Goal: Task Accomplishment & Management: Manage account settings

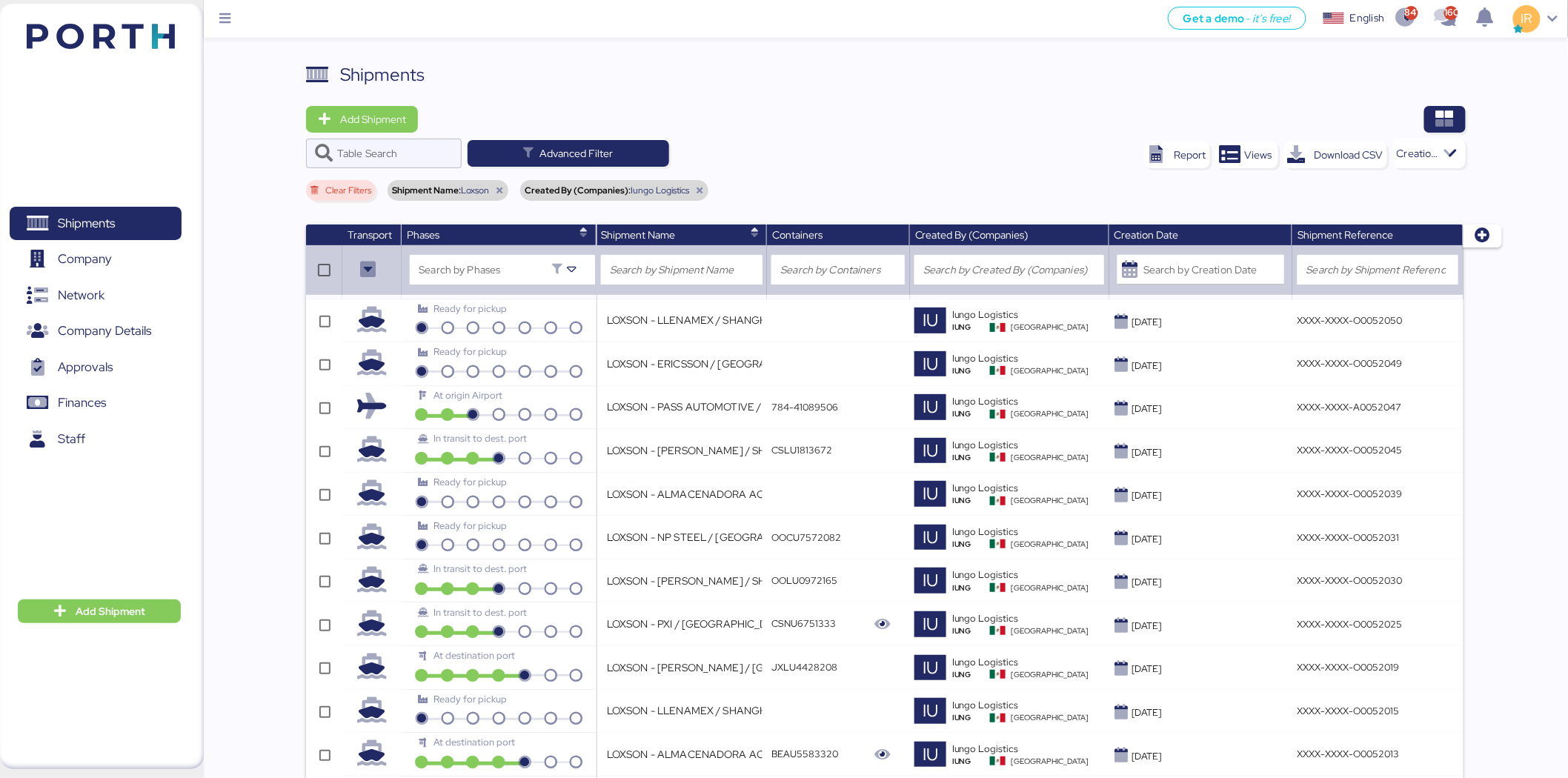
scroll to position [799, 0]
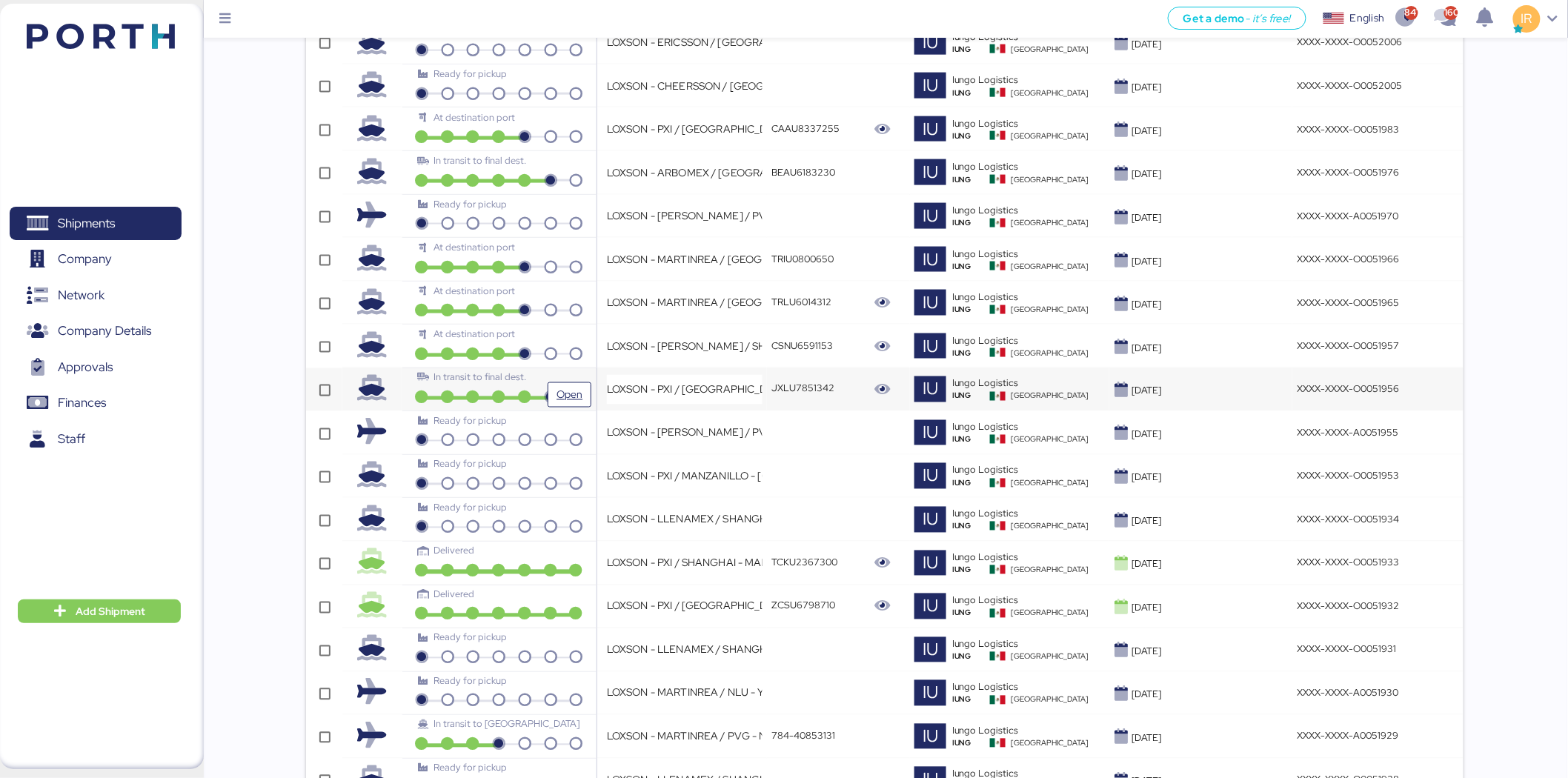
click at [583, 381] on div "In transit to final dest." at bounding box center [499, 383] width 185 height 26
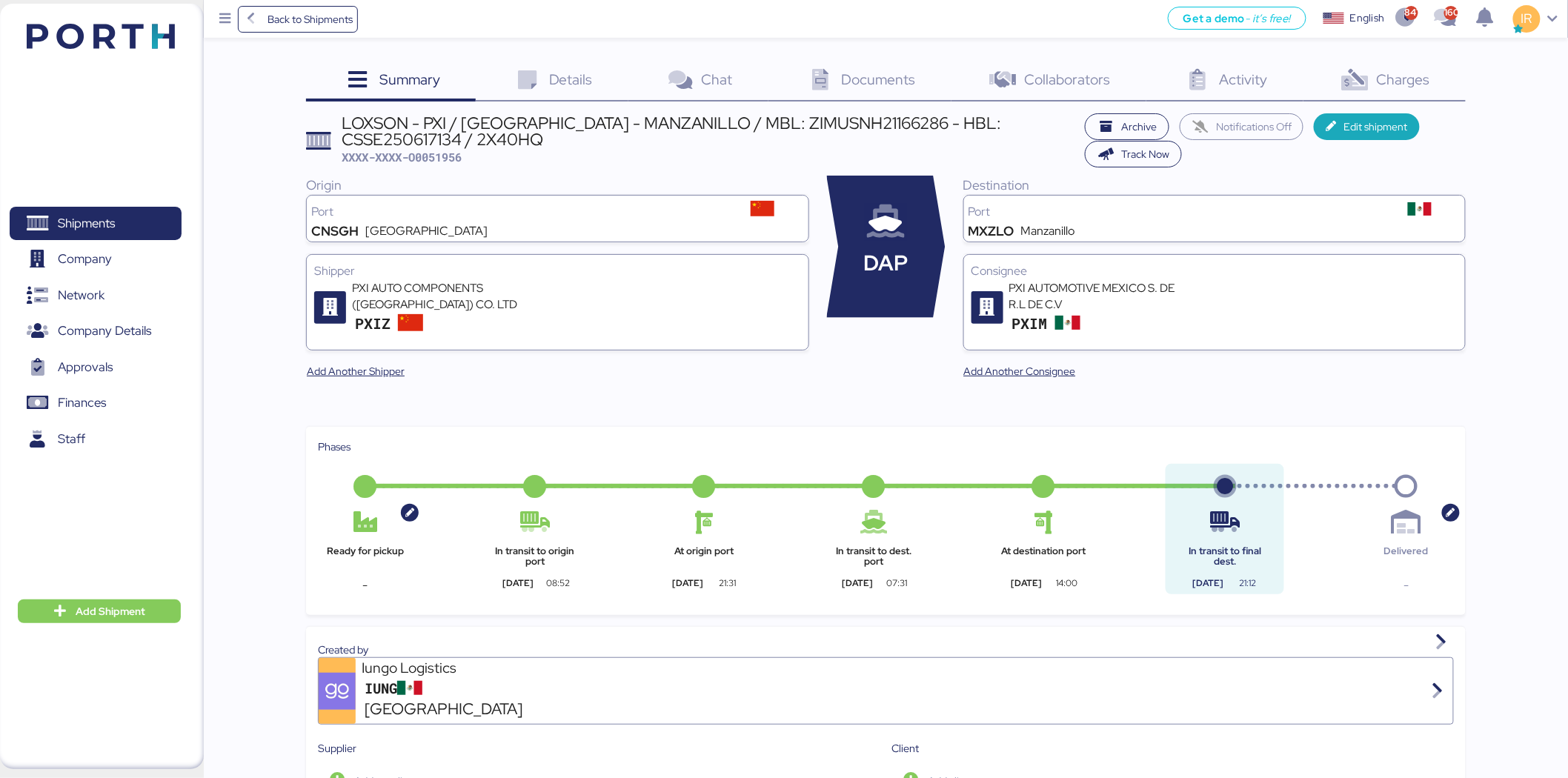
click at [1352, 77] on icon at bounding box center [1355, 80] width 32 height 22
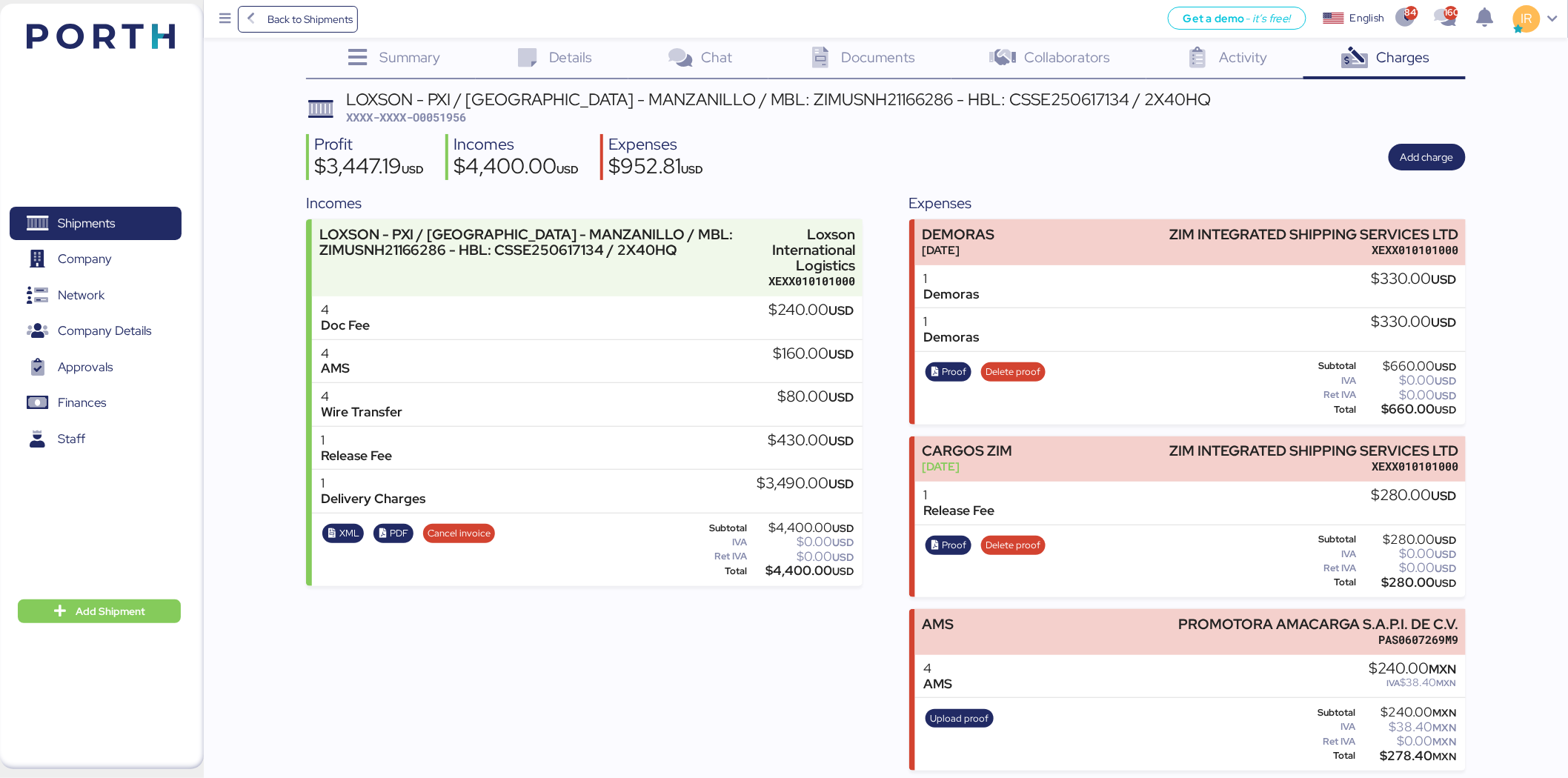
scroll to position [23, 0]
click at [938, 379] on span "Proof" at bounding box center [949, 371] width 46 height 19
click at [433, 114] on span "XXXX-XXXX-O0051956" at bounding box center [406, 116] width 120 height 15
copy span "O0051956"
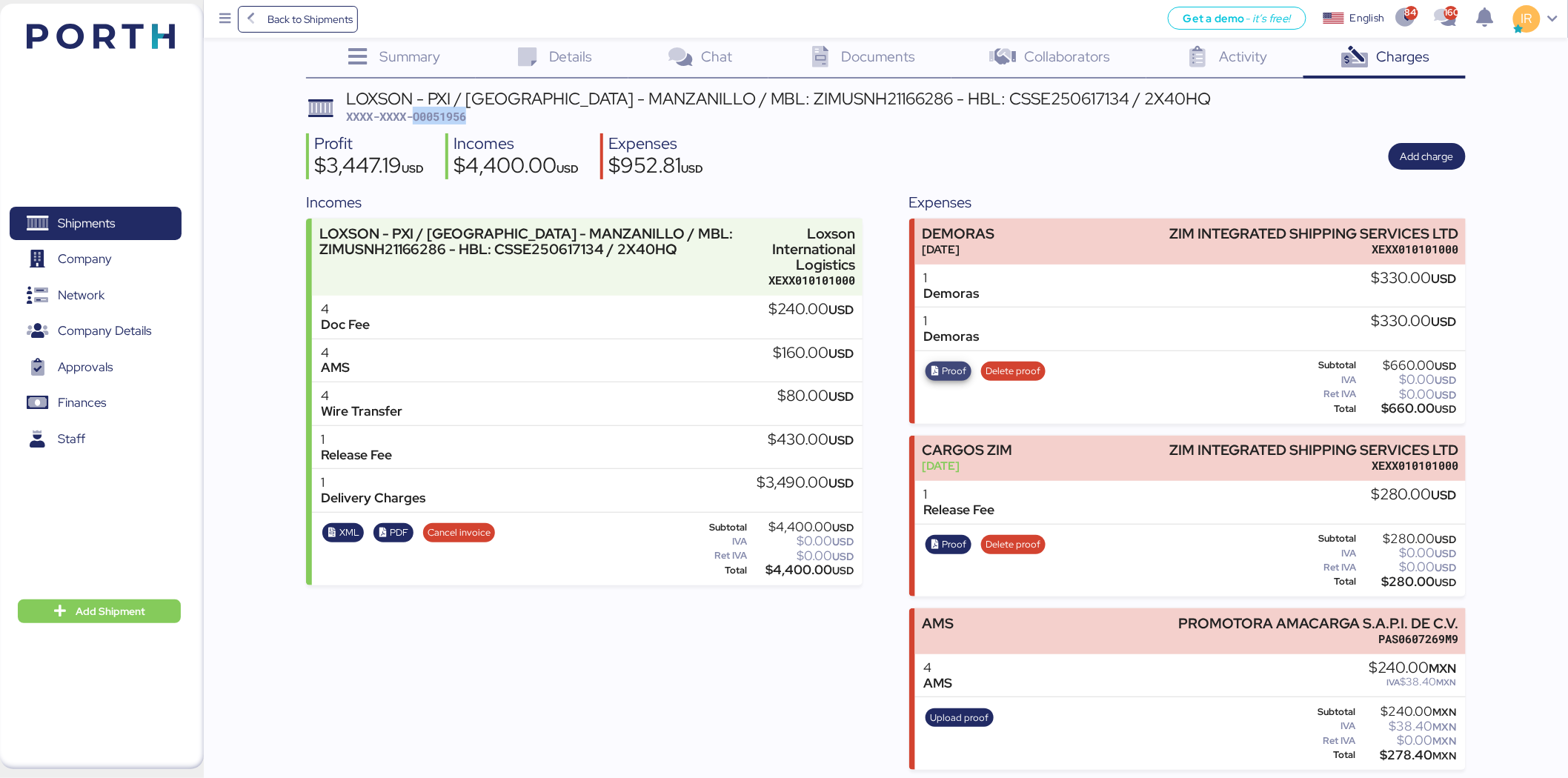
click at [953, 374] on span "Proof" at bounding box center [954, 371] width 25 height 16
click at [142, 213] on span "Shipments" at bounding box center [95, 223] width 160 height 22
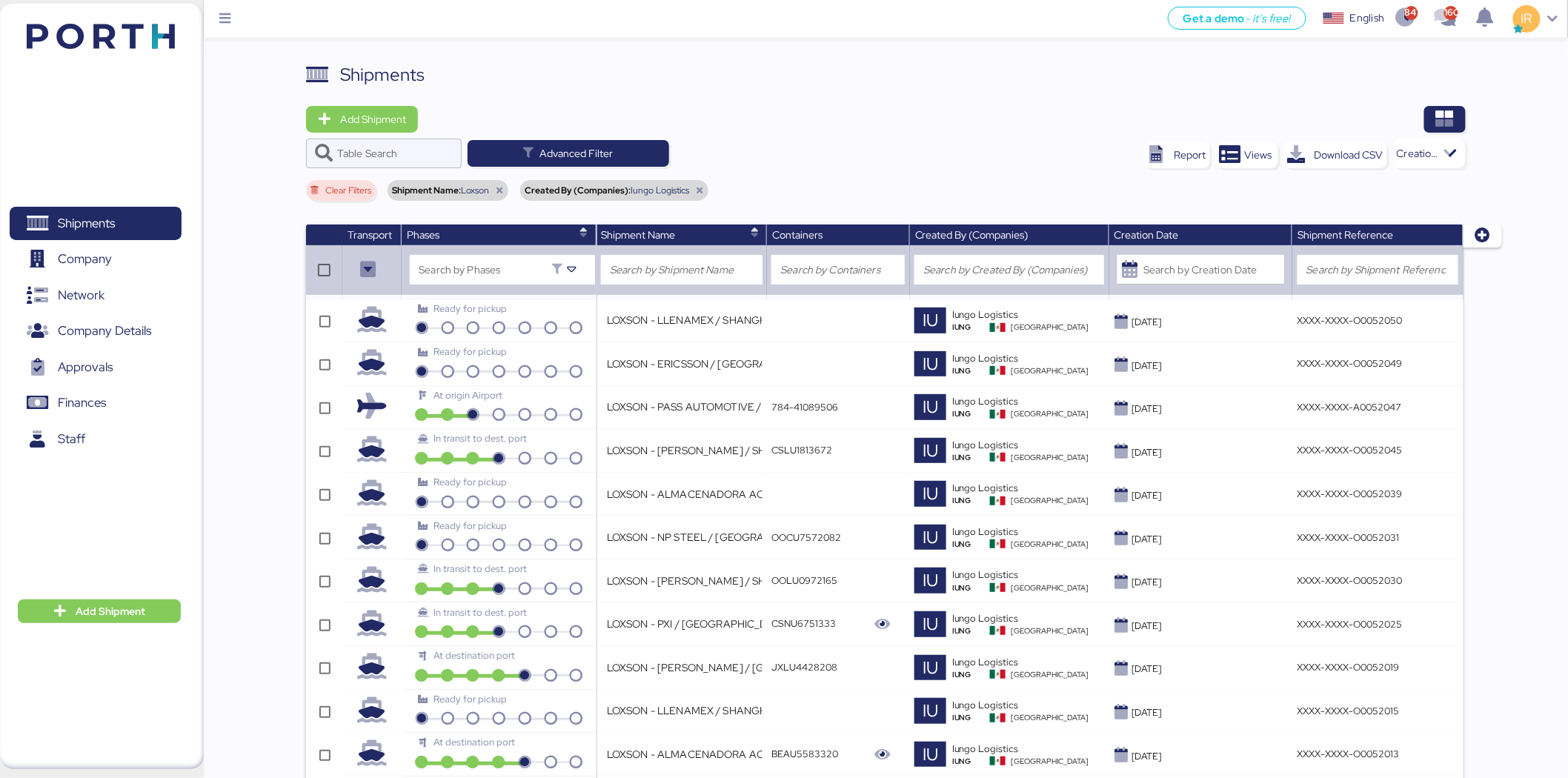
scroll to position [1017, 0]
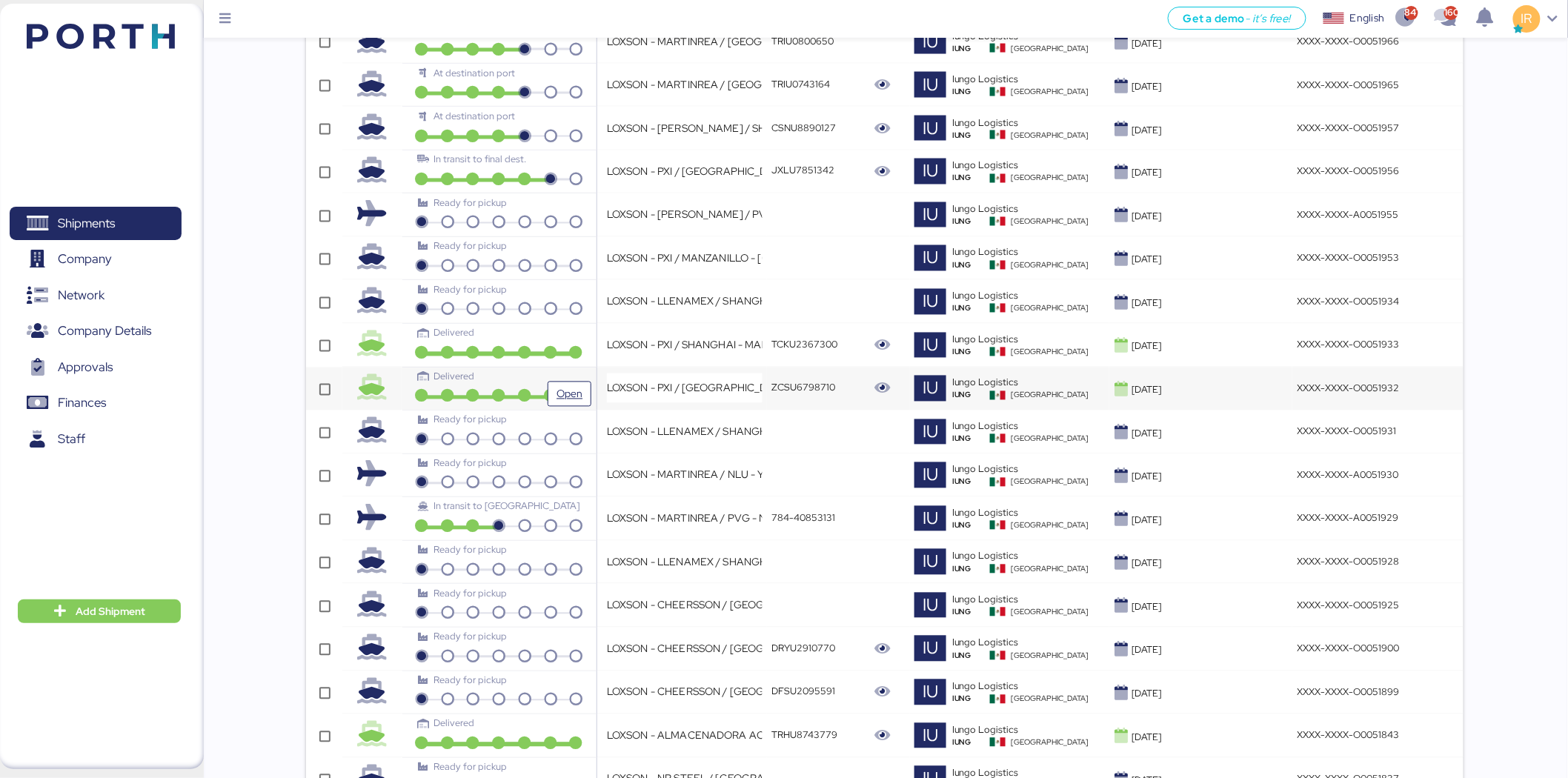
click at [551, 379] on div "Delivered" at bounding box center [499, 377] width 161 height 14
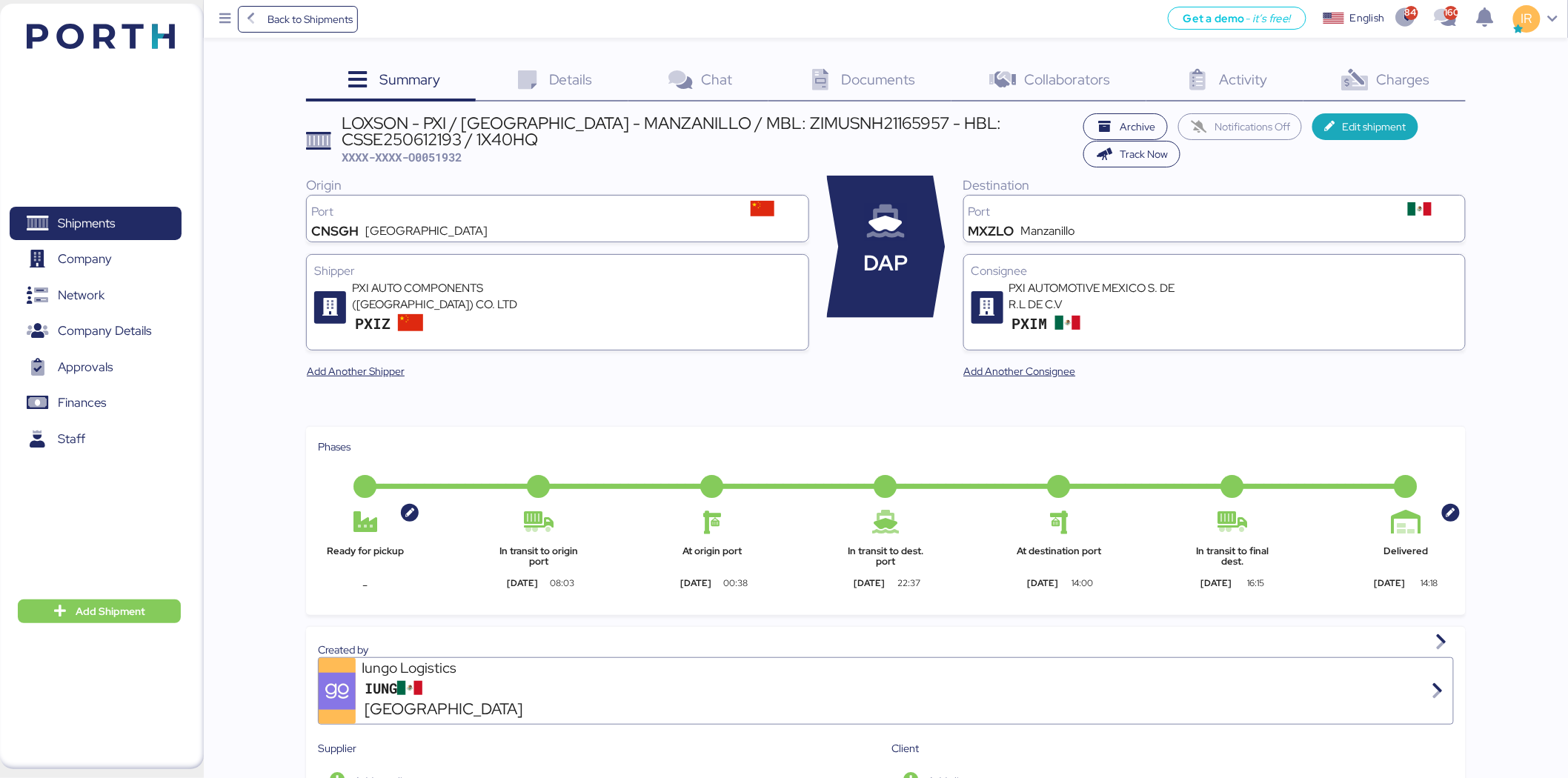
click at [1346, 79] on icon at bounding box center [1355, 80] width 32 height 22
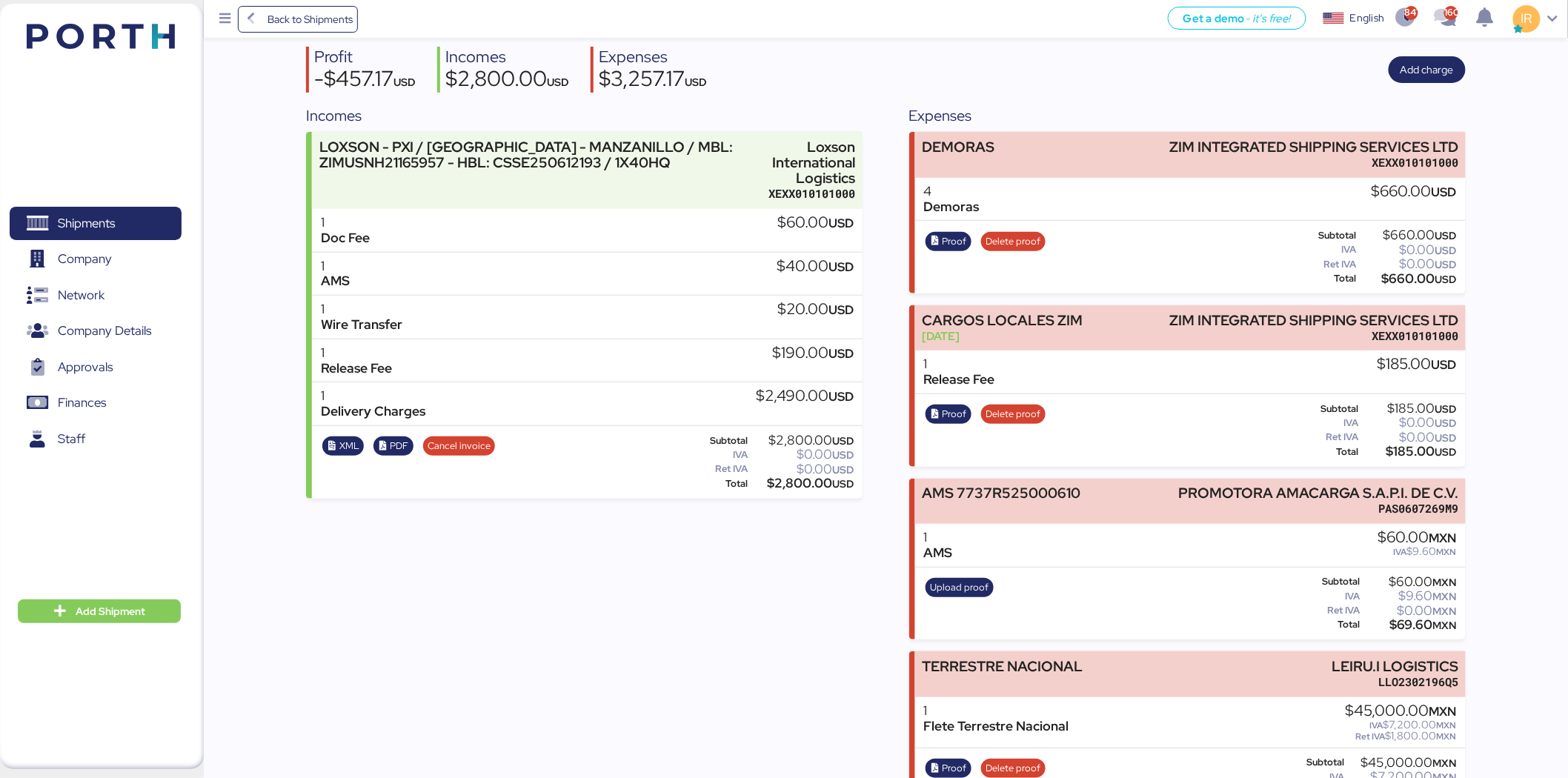
scroll to position [111, 0]
click at [1421, 71] on span "Add charge" at bounding box center [1427, 68] width 53 height 18
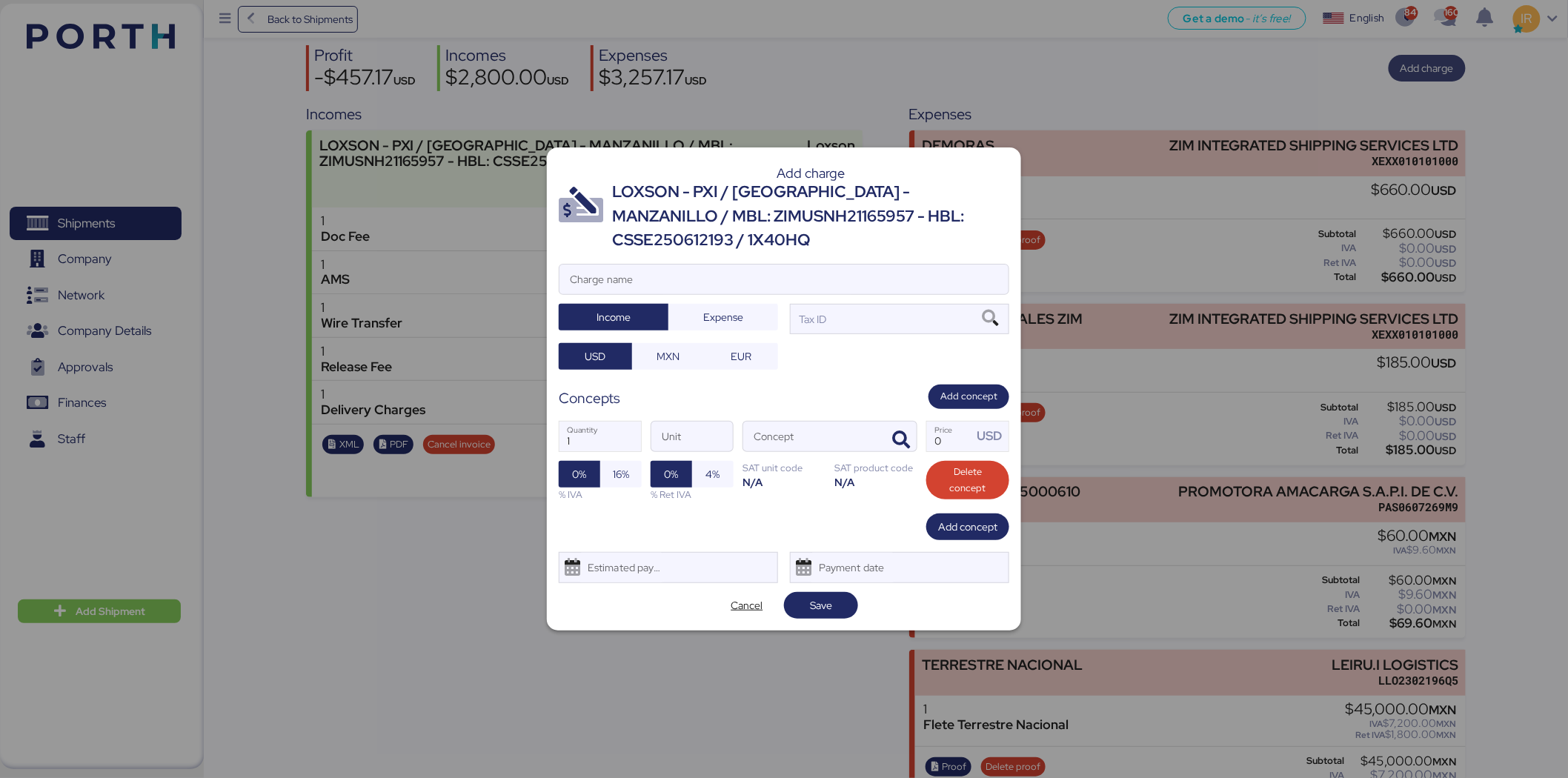
scroll to position [0, 0]
click at [709, 200] on div "LOXSON - PXI / [GEOGRAPHIC_DATA] - MANZANILLO / MBL: ZIMUSNH21165957 - HBL: CSS…" at bounding box center [811, 216] width 397 height 72
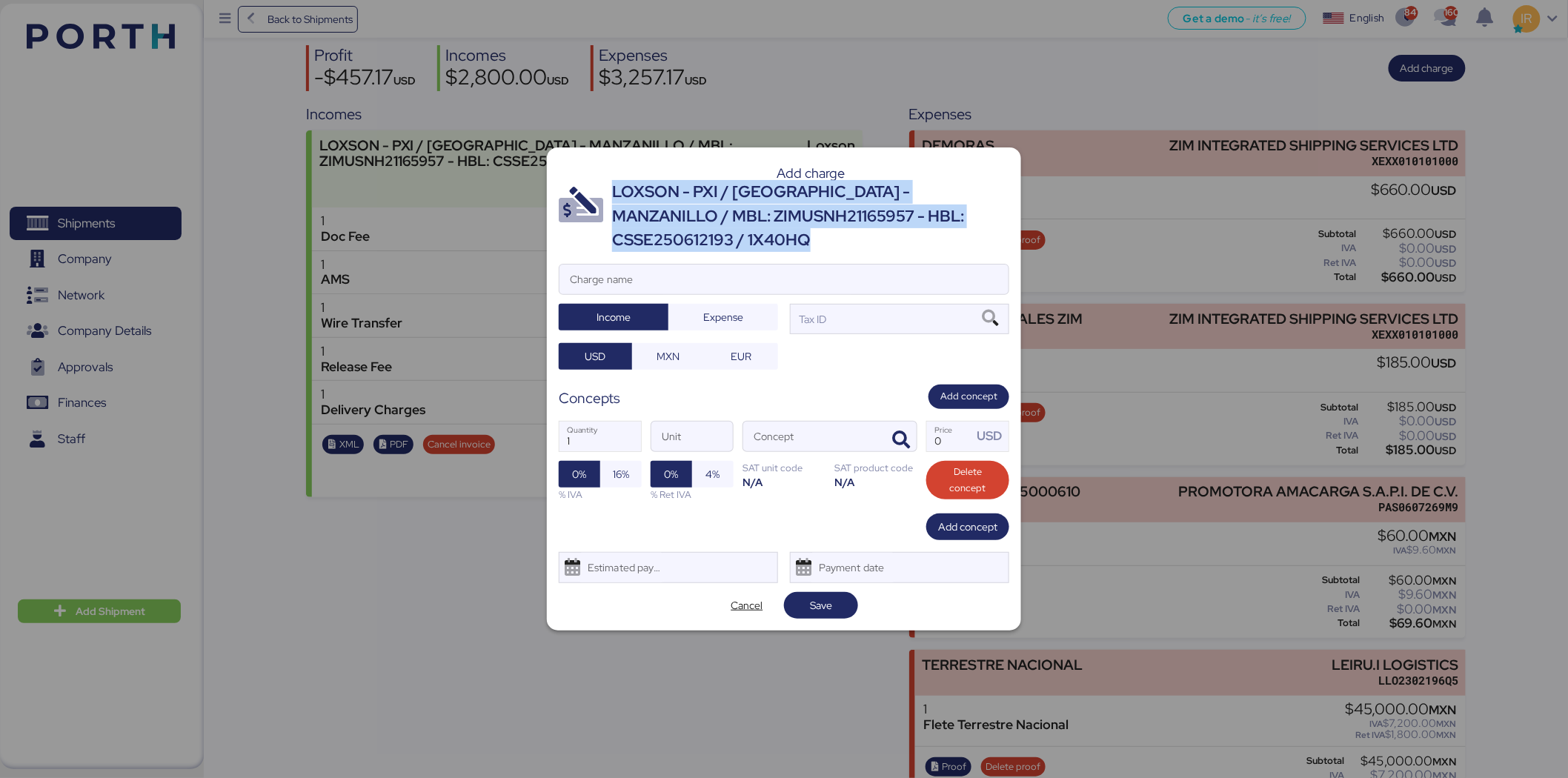
click at [709, 200] on div "LOXSON - PXI / [GEOGRAPHIC_DATA] - MANZANILLO / MBL: ZIMUSNH21165957 - HBL: CSS…" at bounding box center [811, 216] width 397 height 72
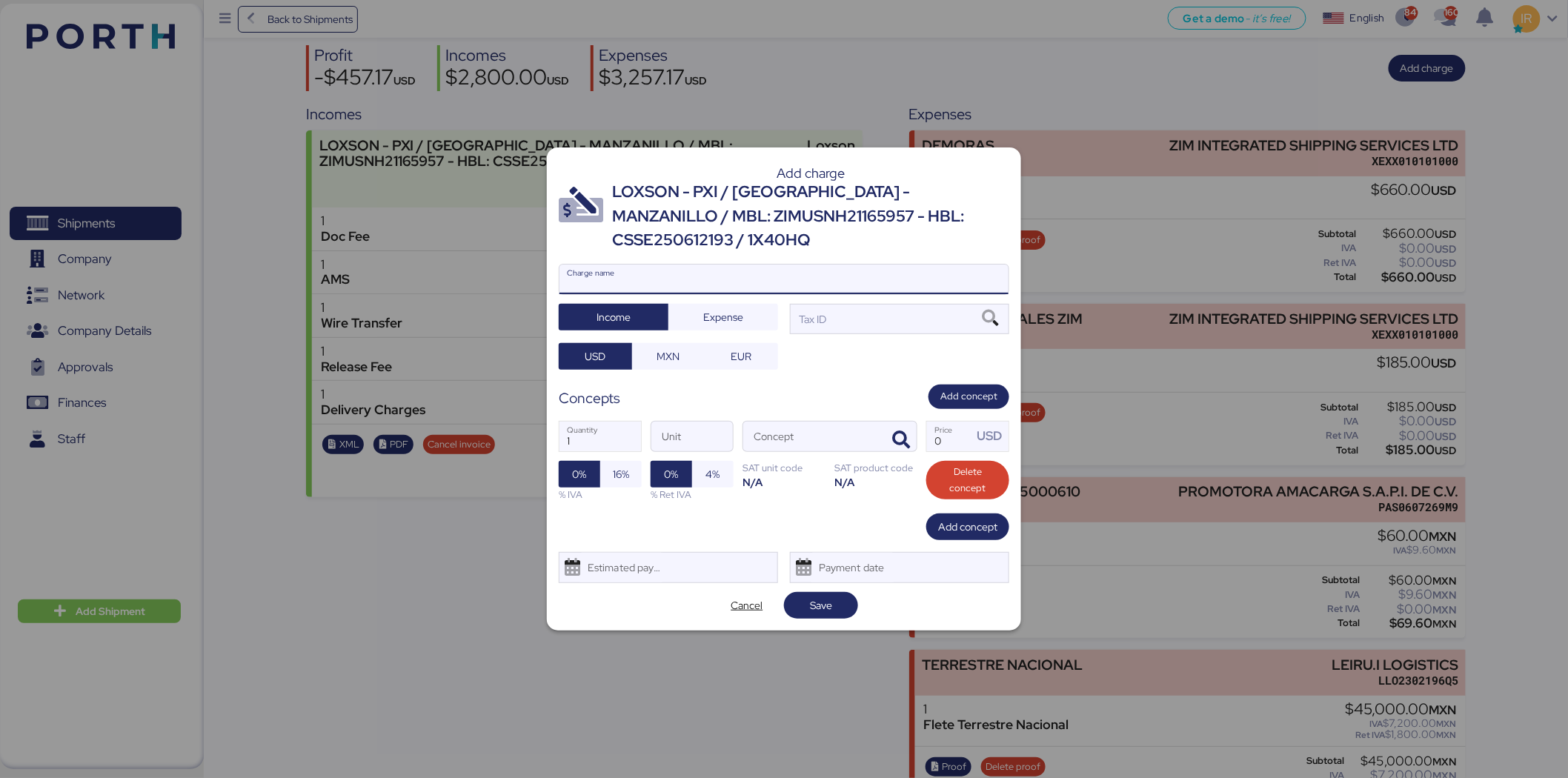
click at [684, 264] on input "Charge name" at bounding box center [784, 278] width 449 height 30
type input "Demurrages"
click at [862, 304] on div "Tax ID" at bounding box center [899, 318] width 219 height 30
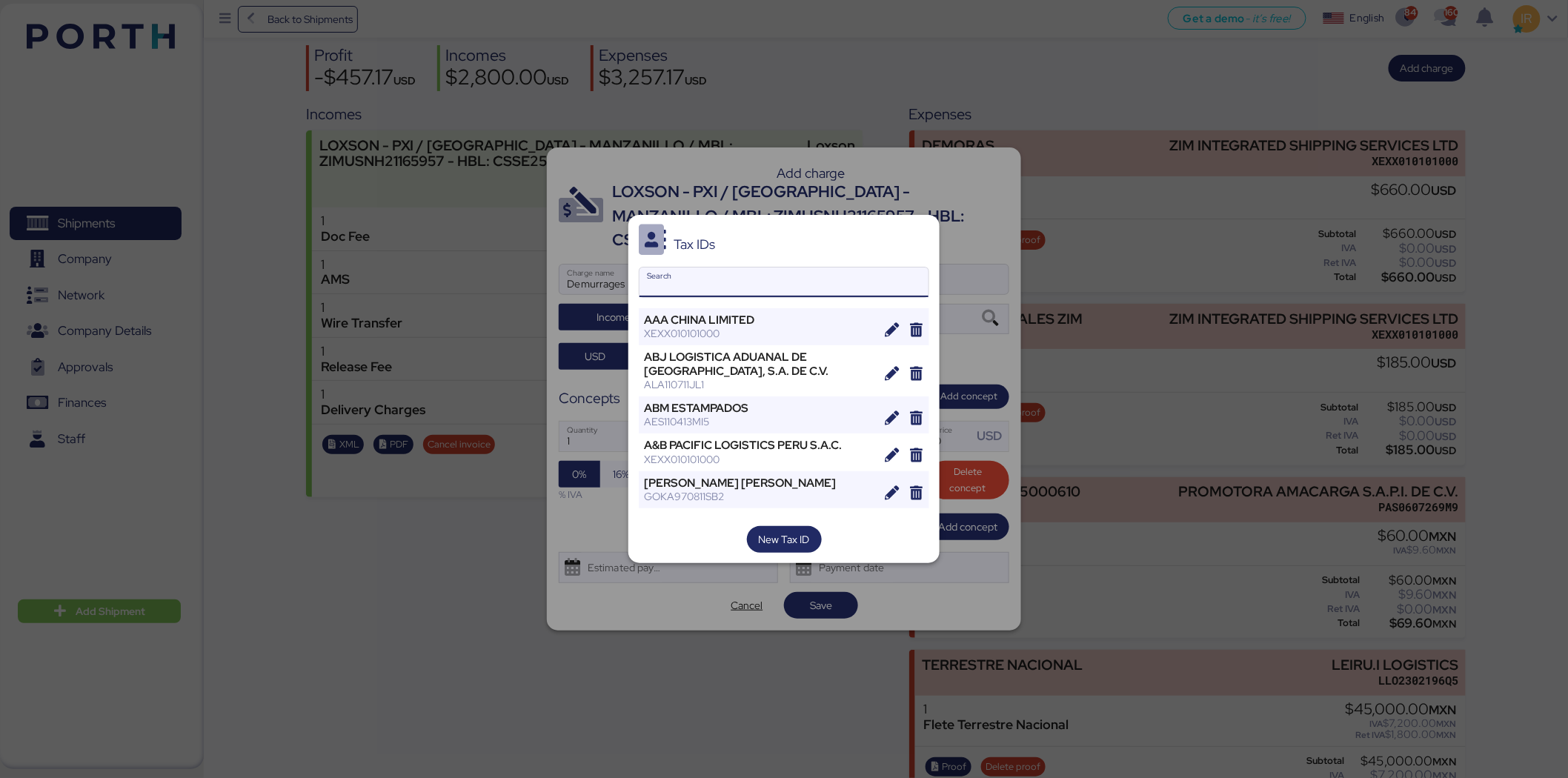
click at [735, 286] on input "Search" at bounding box center [784, 282] width 289 height 30
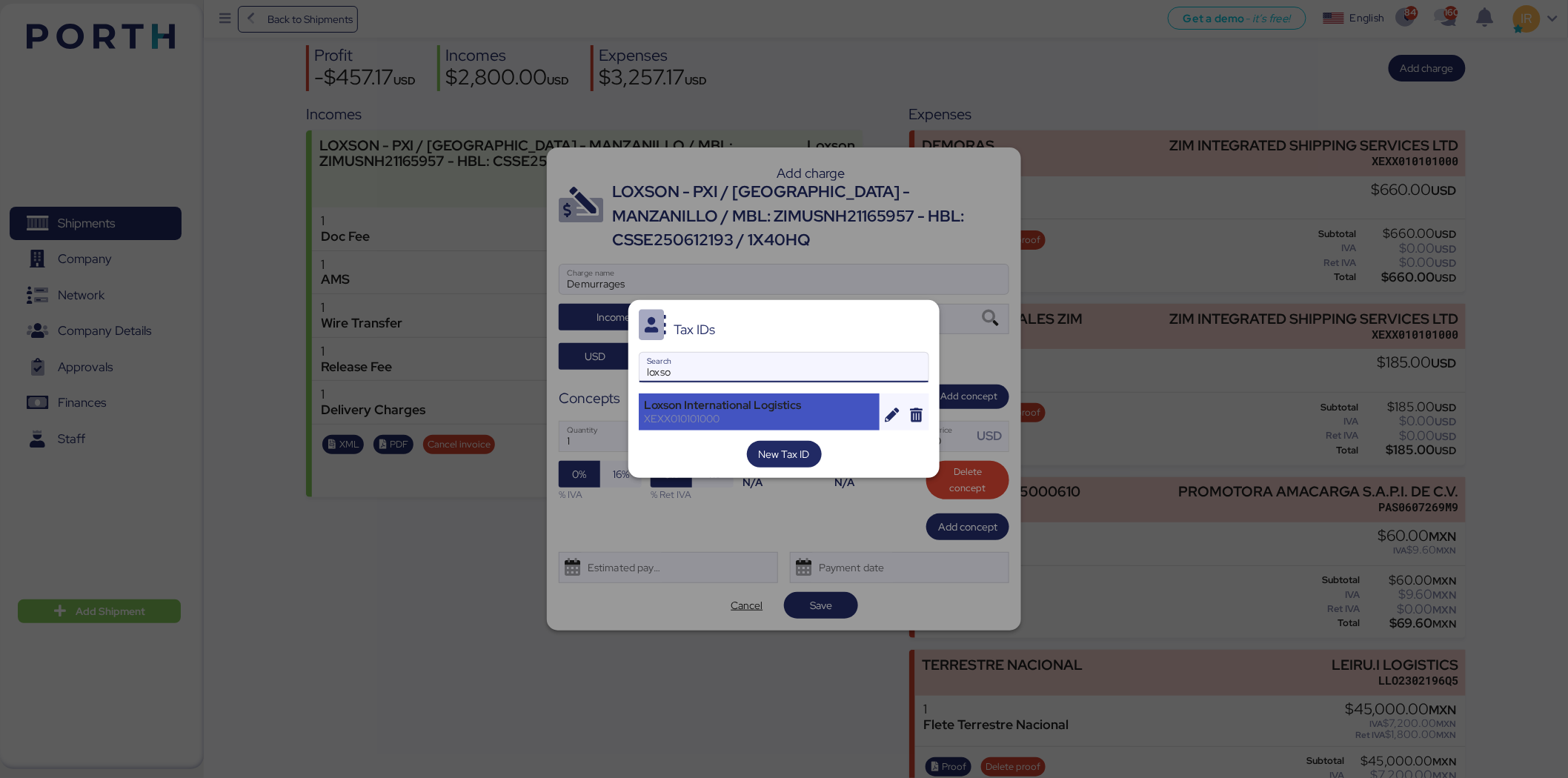
type input "loxso"
click at [756, 406] on div "Loxson International Logistics" at bounding box center [759, 405] width 231 height 14
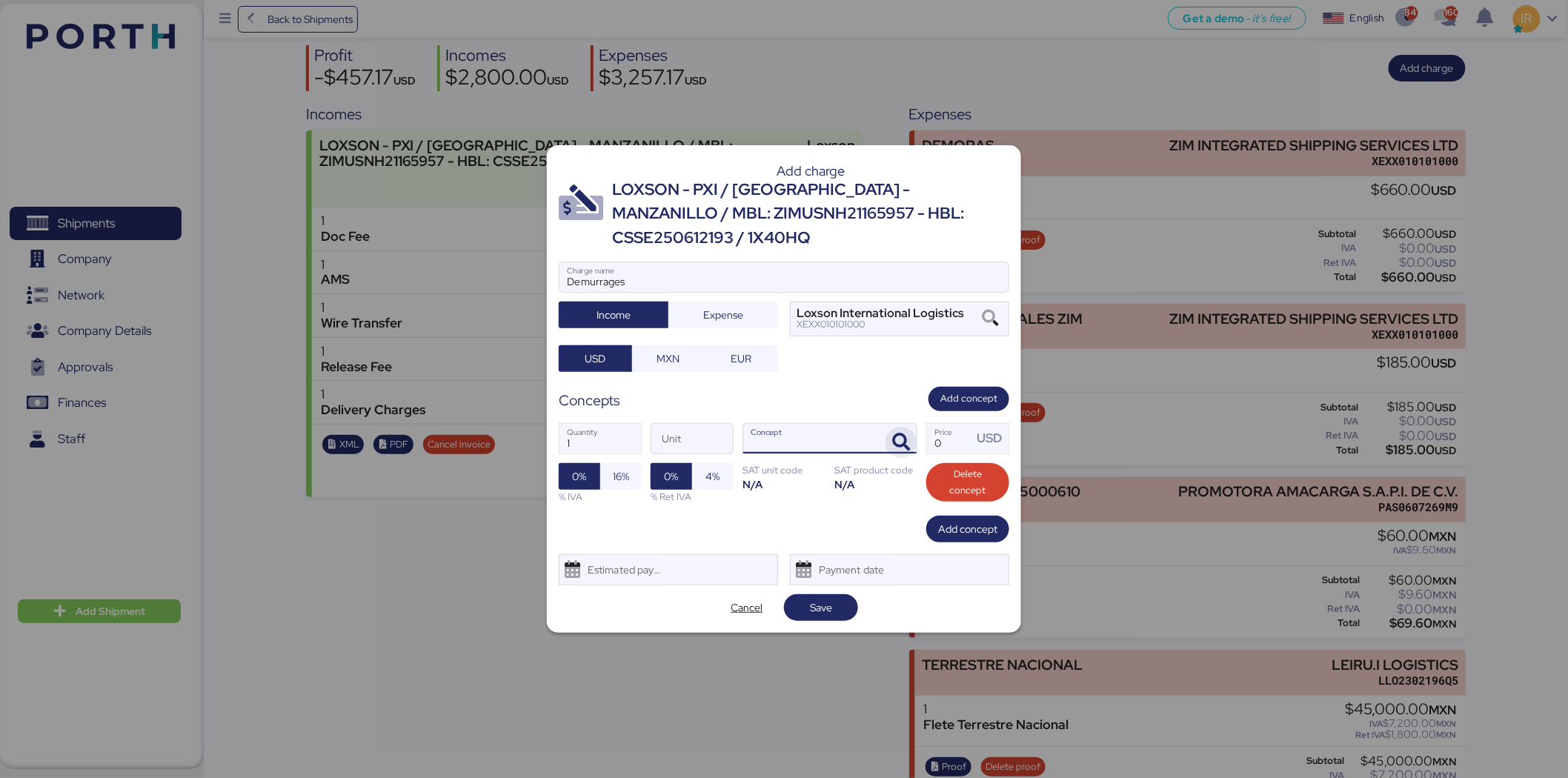
click at [899, 433] on icon "button" at bounding box center [901, 442] width 18 height 18
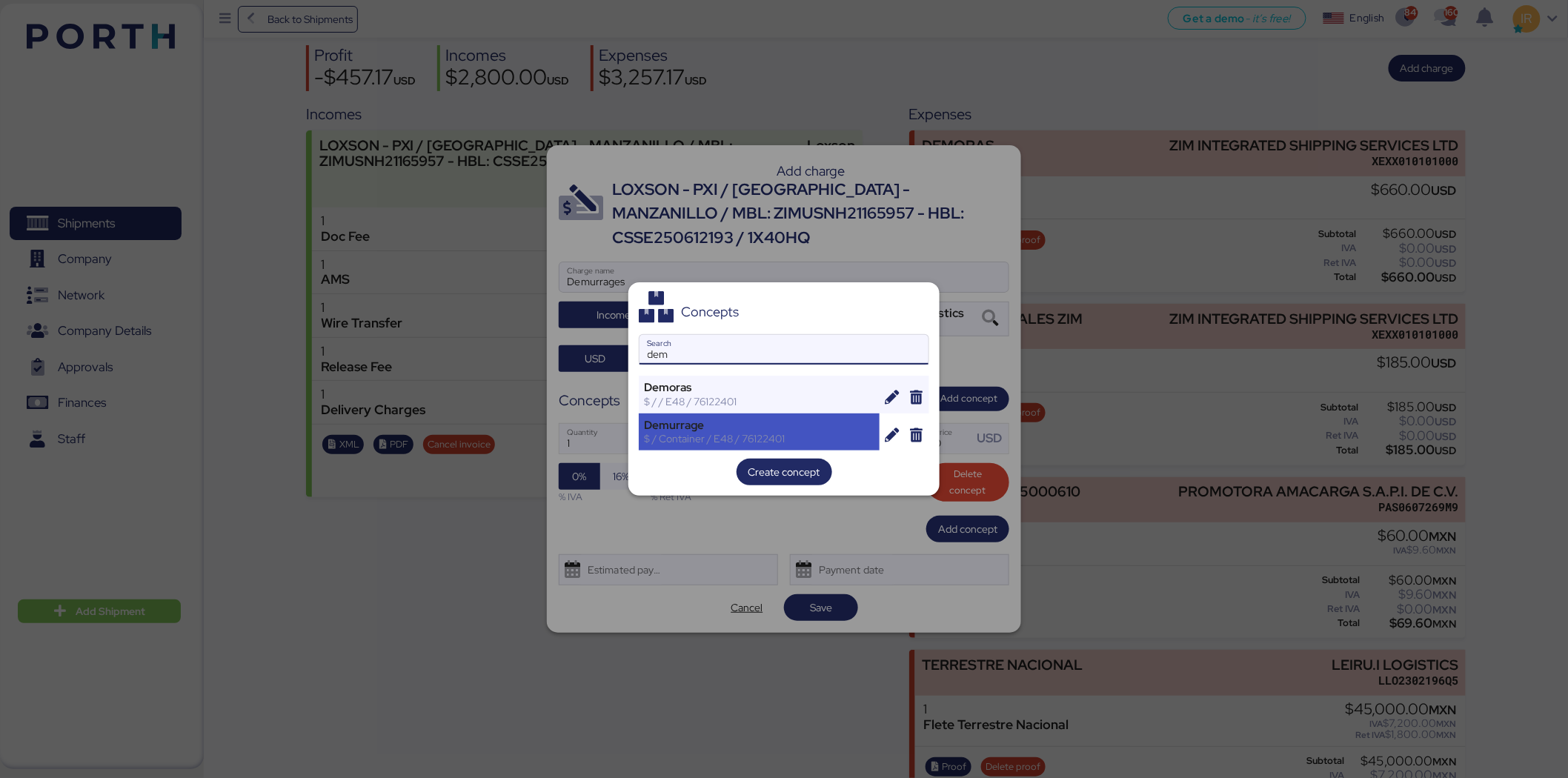
type input "dem"
click at [756, 448] on div "Demurrage $ / Container / E48 / 76122401" at bounding box center [759, 432] width 241 height 37
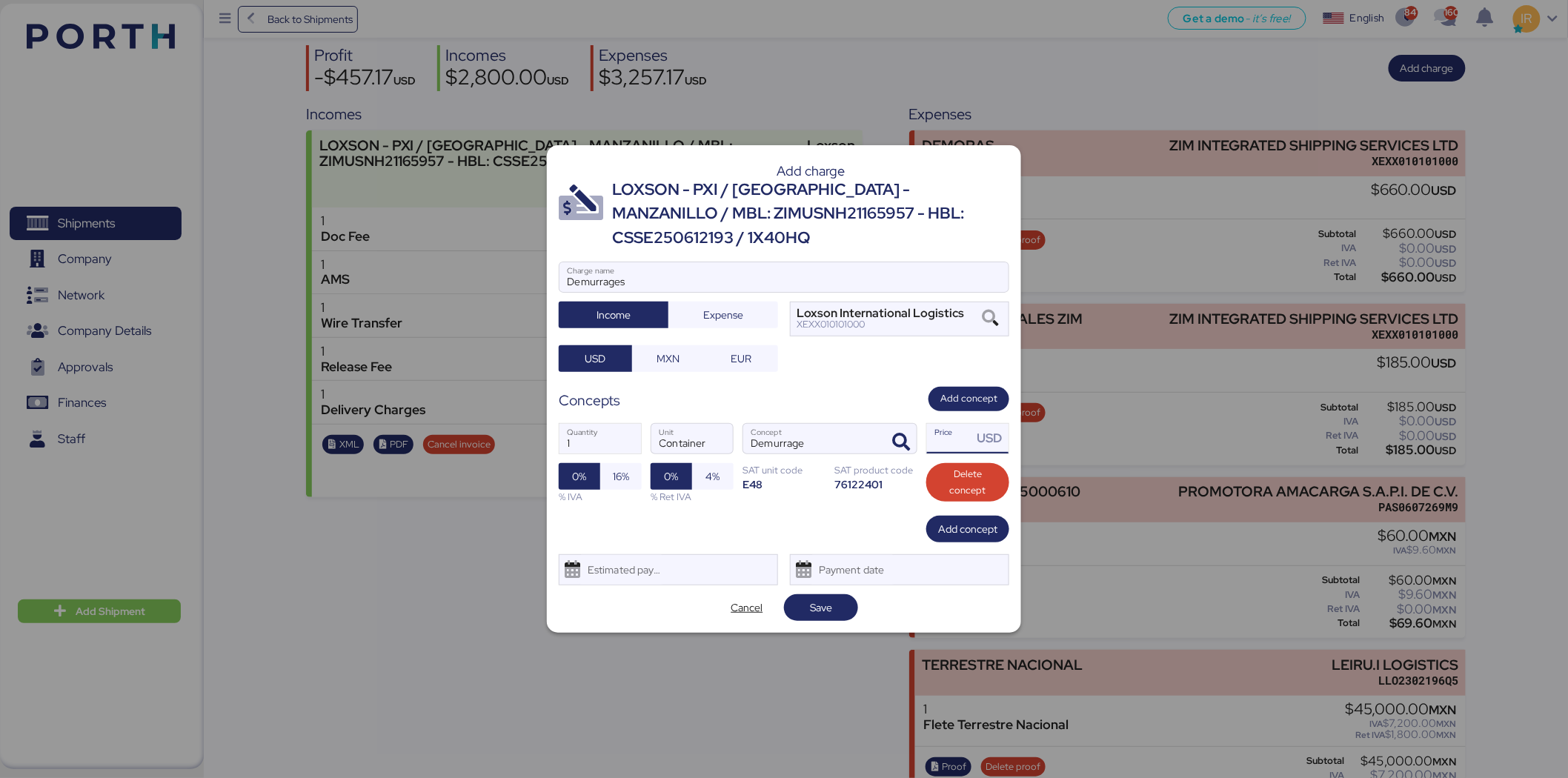
click at [953, 436] on input "Price USD" at bounding box center [950, 438] width 46 height 30
drag, startPoint x: 956, startPoint y: 428, endPoint x: 929, endPoint y: 431, distance: 27.2
click at [929, 431] on input "185" at bounding box center [950, 438] width 46 height 30
click at [952, 424] on input "660" at bounding box center [950, 438] width 46 height 30
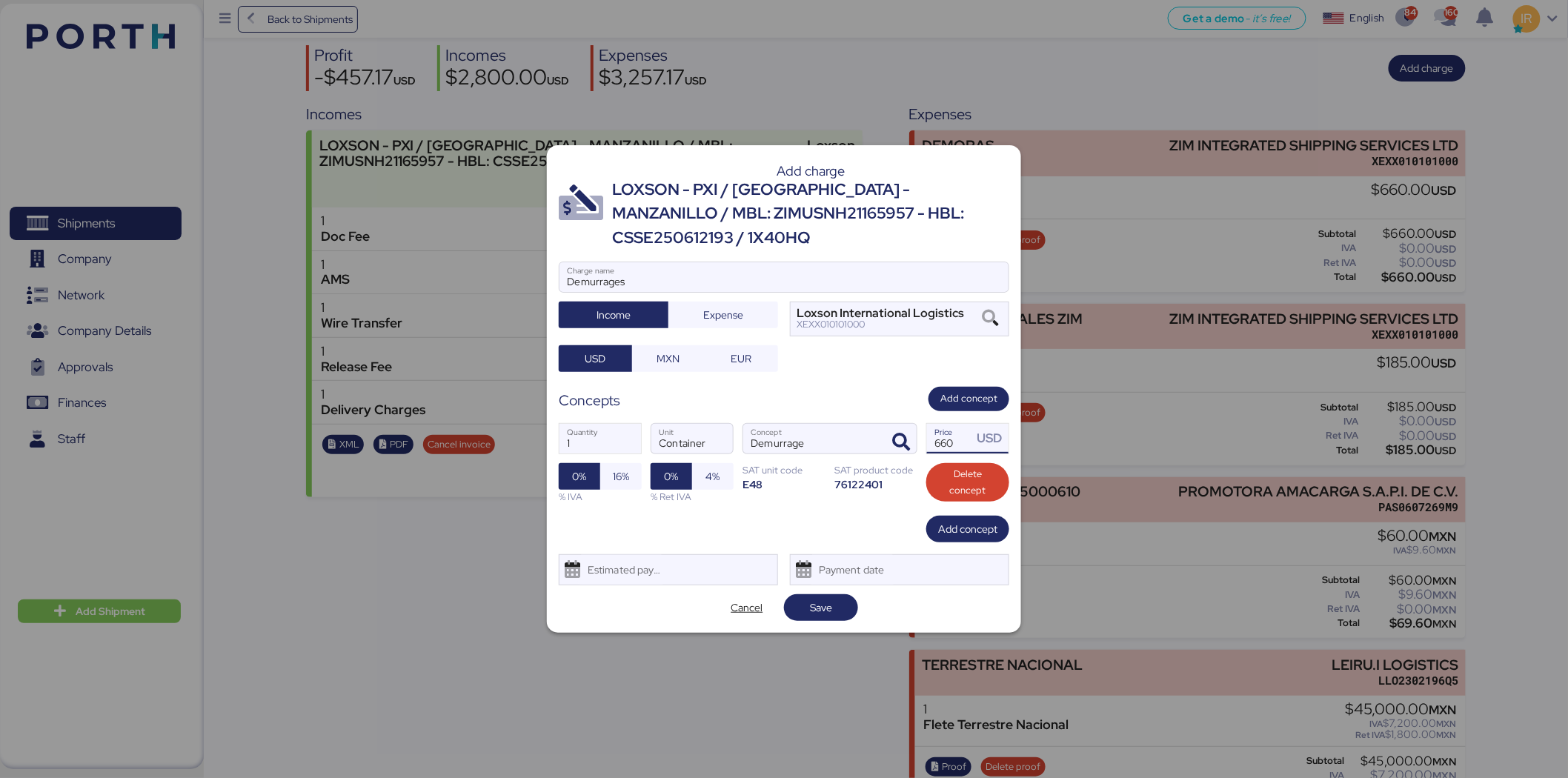
click at [952, 424] on input "660" at bounding box center [950, 438] width 46 height 30
click at [944, 433] on input "660" at bounding box center [950, 438] width 46 height 30
type input "165"
drag, startPoint x: 589, startPoint y: 440, endPoint x: 539, endPoint y: 435, distance: 50.2
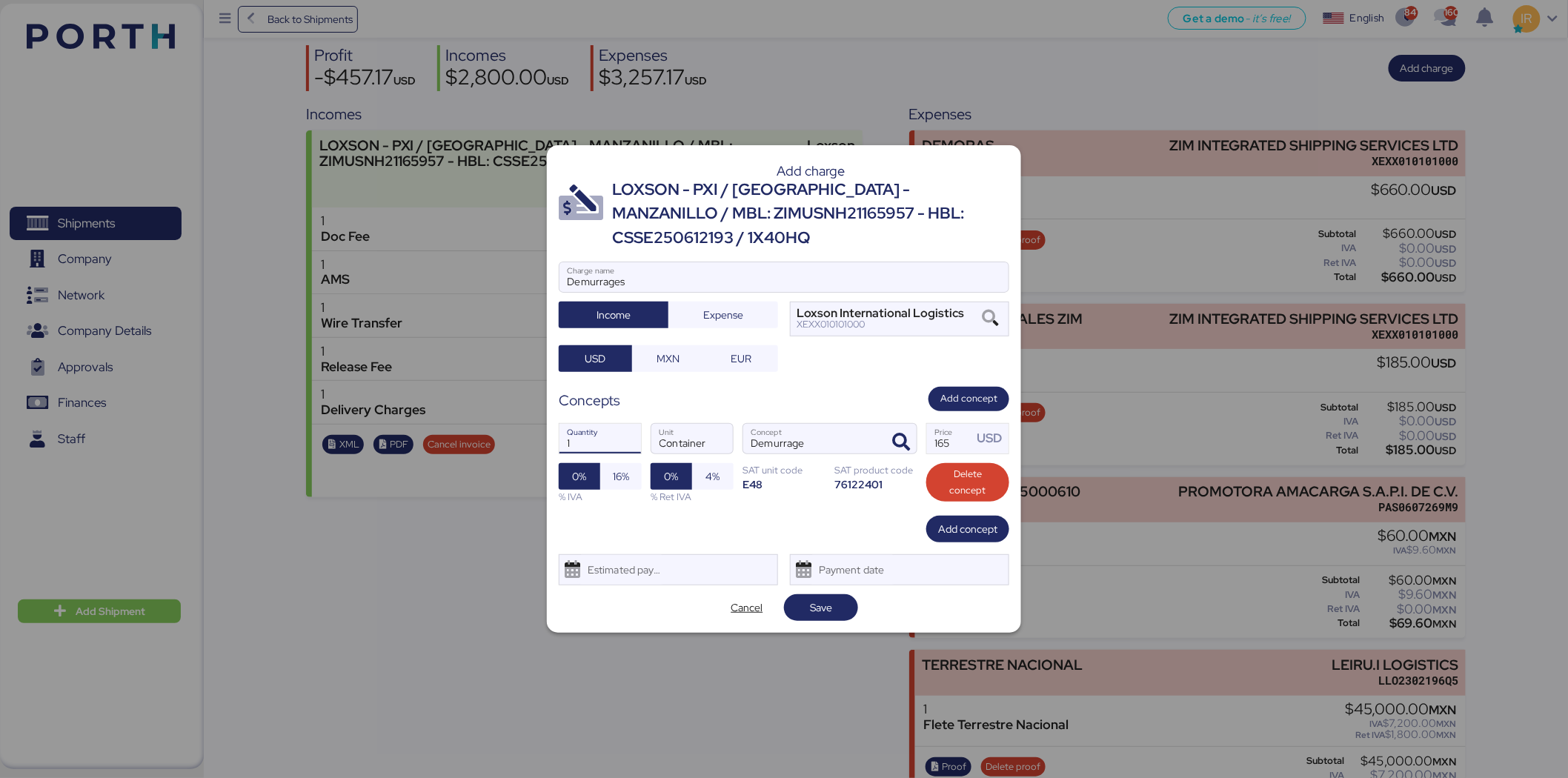
click at [539, 435] on div "Add charge LOXSON - PXI / [GEOGRAPHIC_DATA] - MANZANILLO / MBL: ZIMUSNH21165957…" at bounding box center [784, 389] width 1568 height 778
click at [827, 581] on div "Add charge LOXSON - PXI / [GEOGRAPHIC_DATA] - MANZANILLO / MBL: ZIMUSNH21165957…" at bounding box center [784, 389] width 474 height 488
click at [827, 598] on span "Save" at bounding box center [821, 607] width 22 height 18
type input "4"
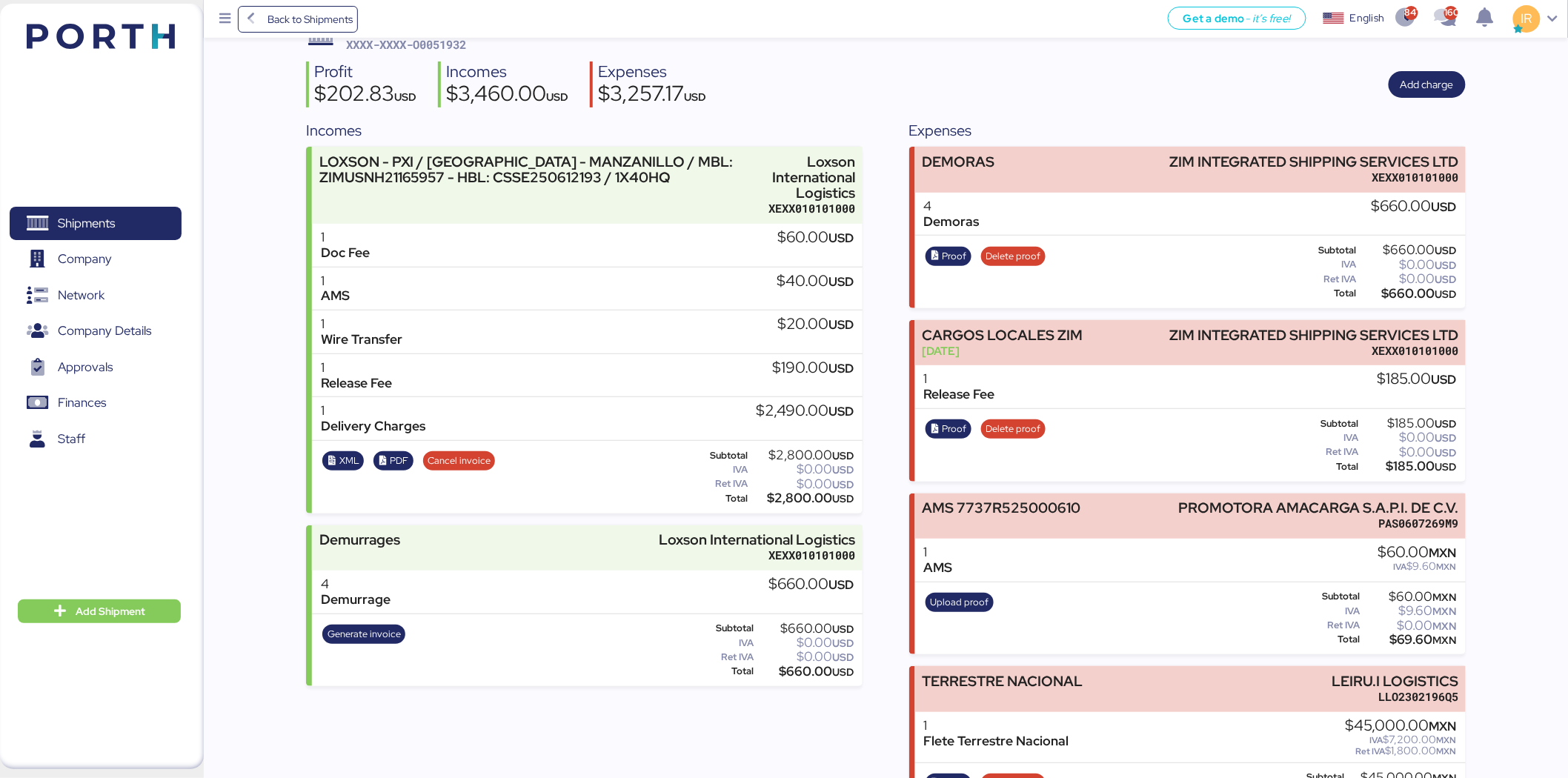
scroll to position [93, 0]
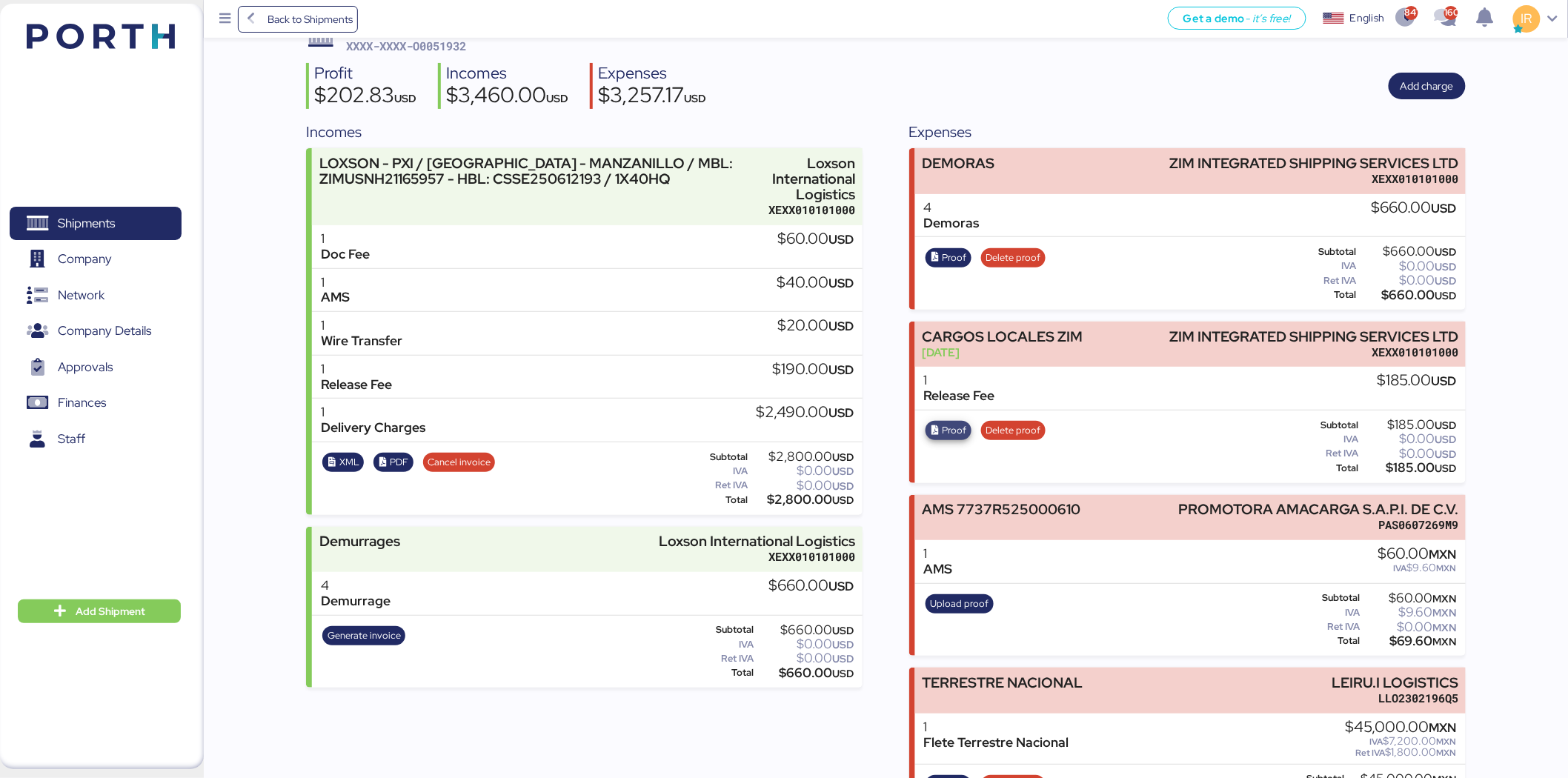
click at [937, 426] on icon "button" at bounding box center [935, 431] width 10 height 10
click at [456, 49] on span "XXXX-XXXX-O0051932" at bounding box center [406, 45] width 120 height 15
copy span "O0051932"
click at [265, 13] on span "Back to Shipments" at bounding box center [298, 18] width 110 height 26
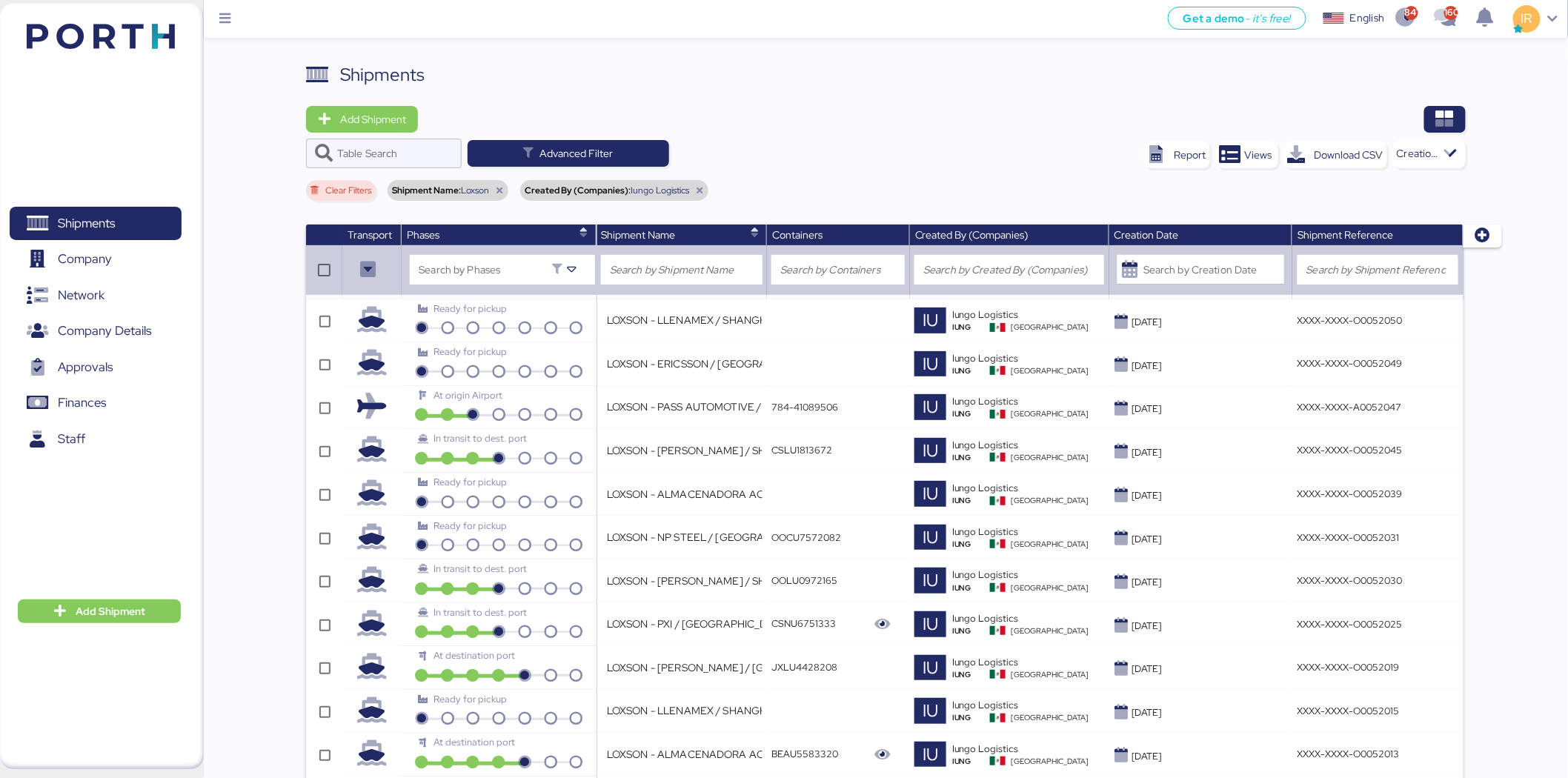
click at [501, 192] on icon at bounding box center [499, 190] width 9 height 9
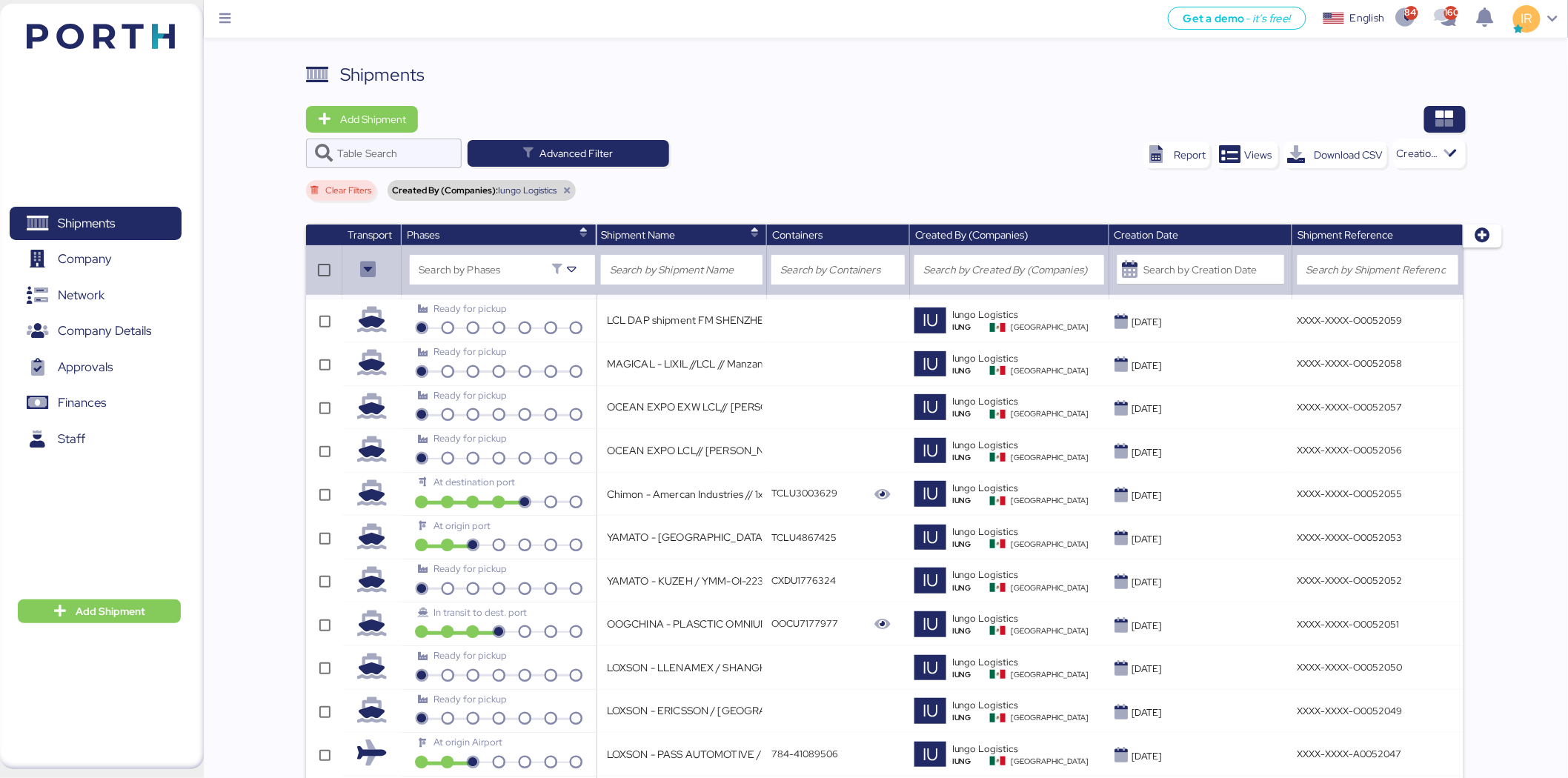
scroll to position [1060, 0]
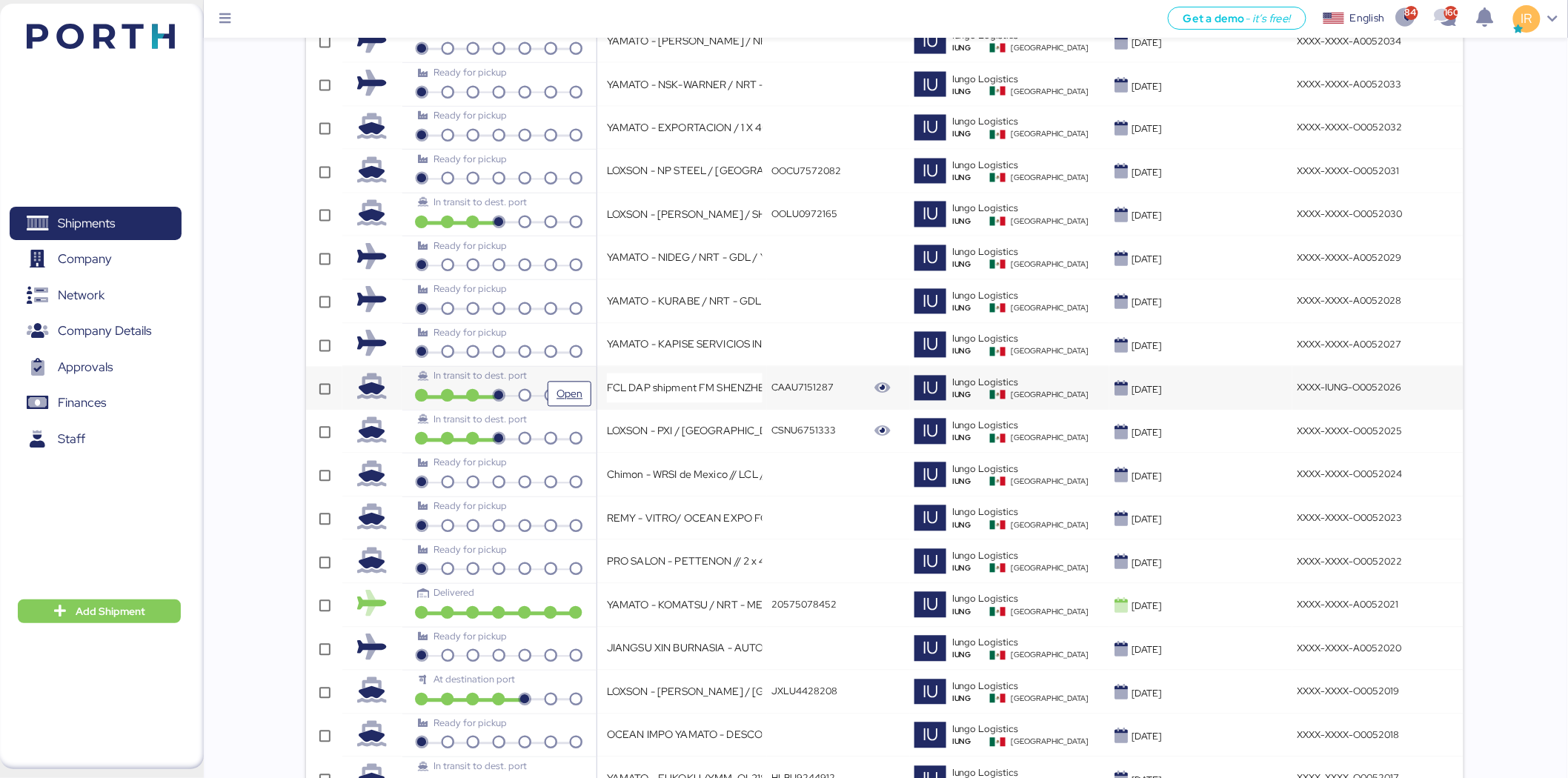
click at [549, 371] on div "In transit to dest. port" at bounding box center [499, 376] width 161 height 14
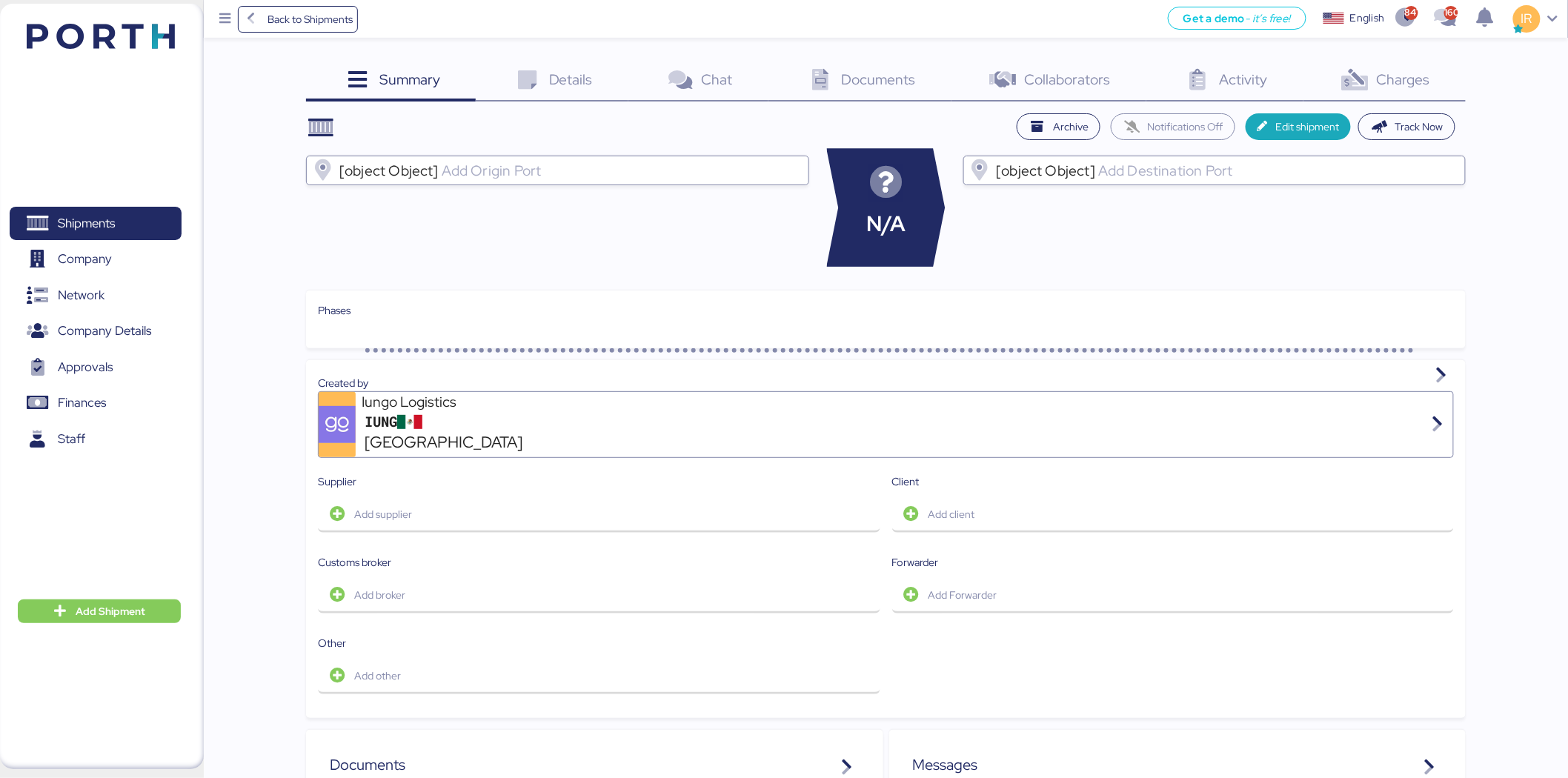
click at [1335, 75] on div "Charges 0" at bounding box center [1384, 81] width 162 height 40
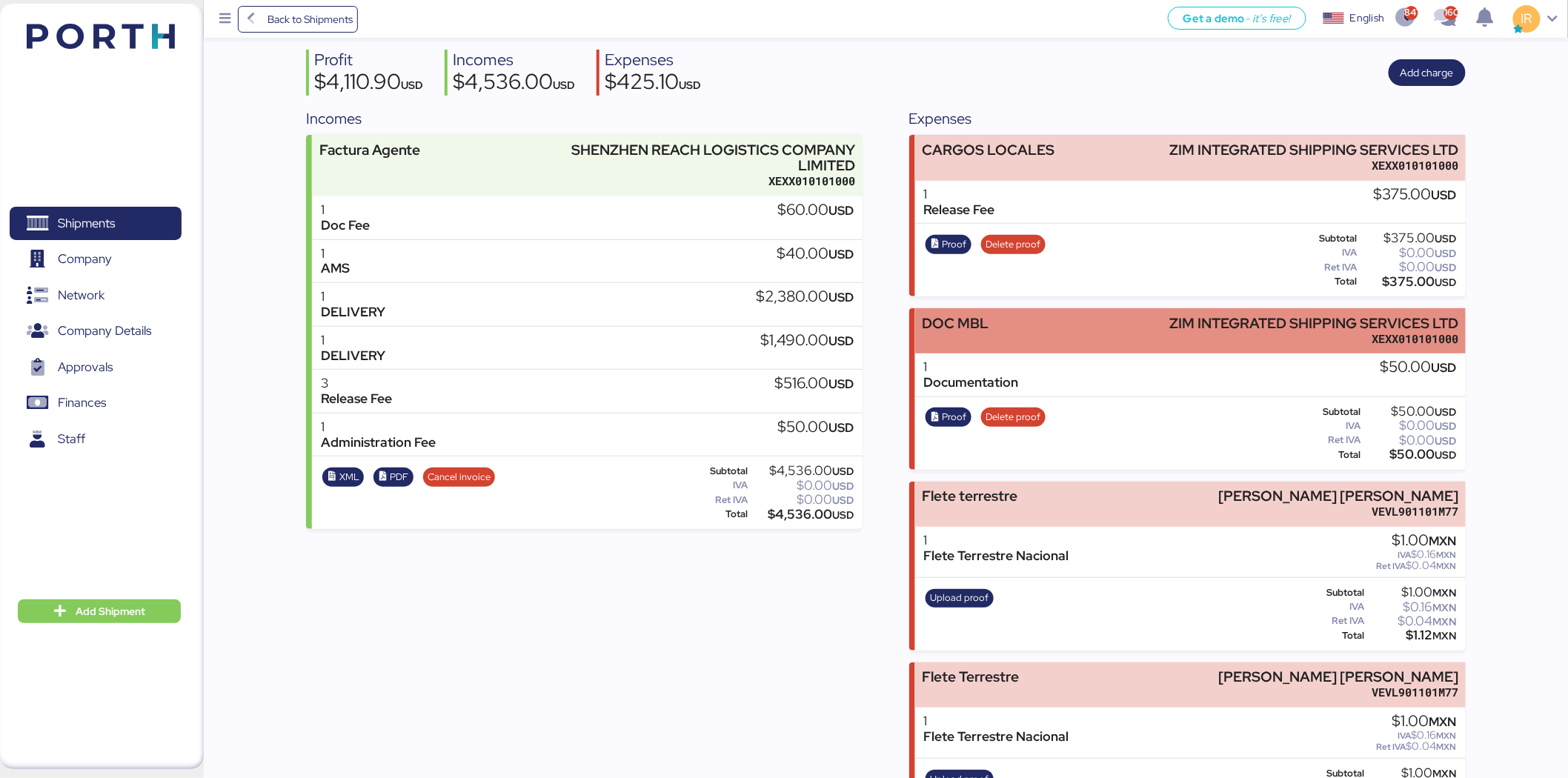
scroll to position [112, 0]
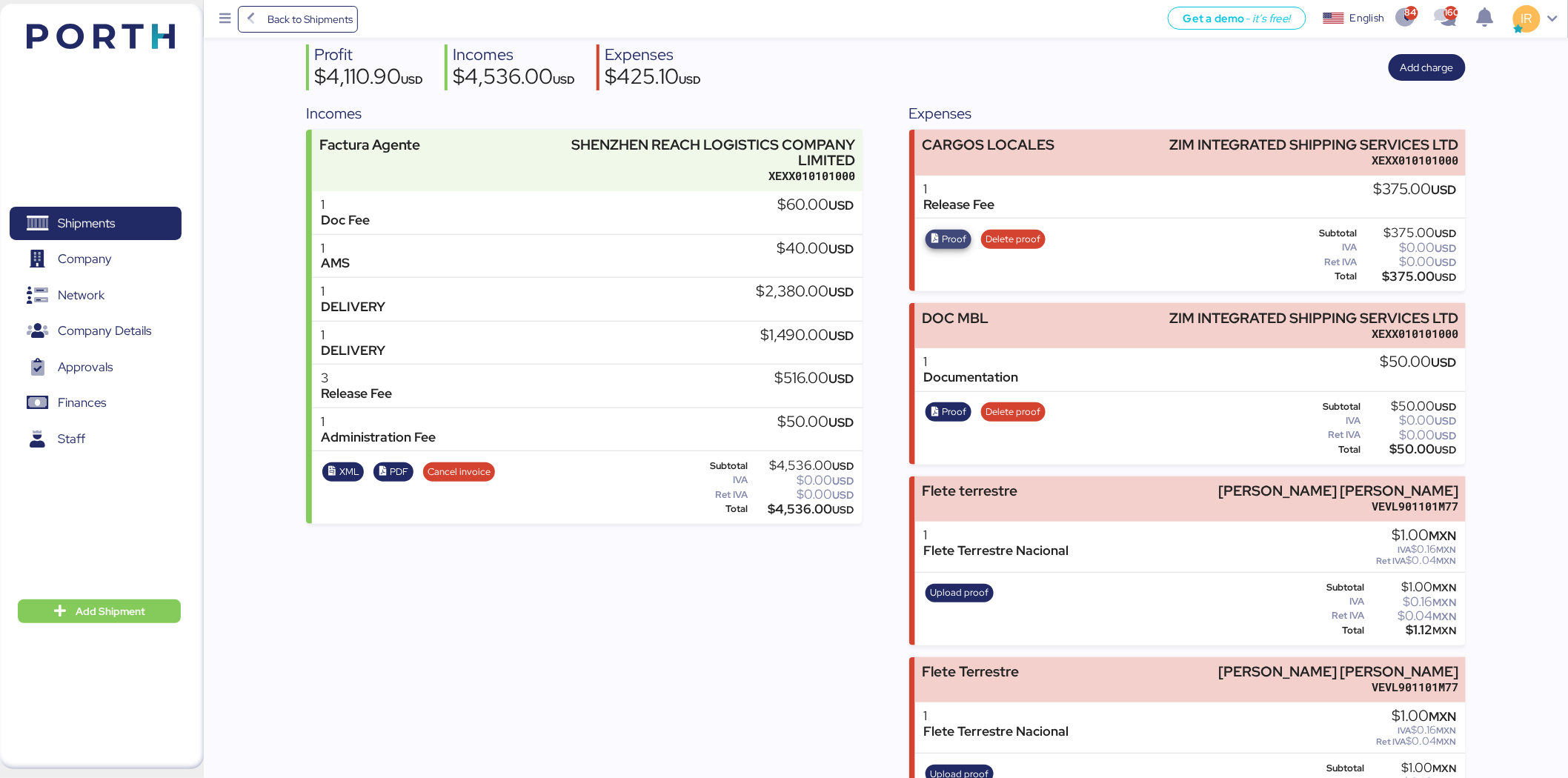
click at [937, 242] on icon "button" at bounding box center [935, 239] width 10 height 10
click at [306, 11] on span "Back to Shipments" at bounding box center [310, 19] width 85 height 18
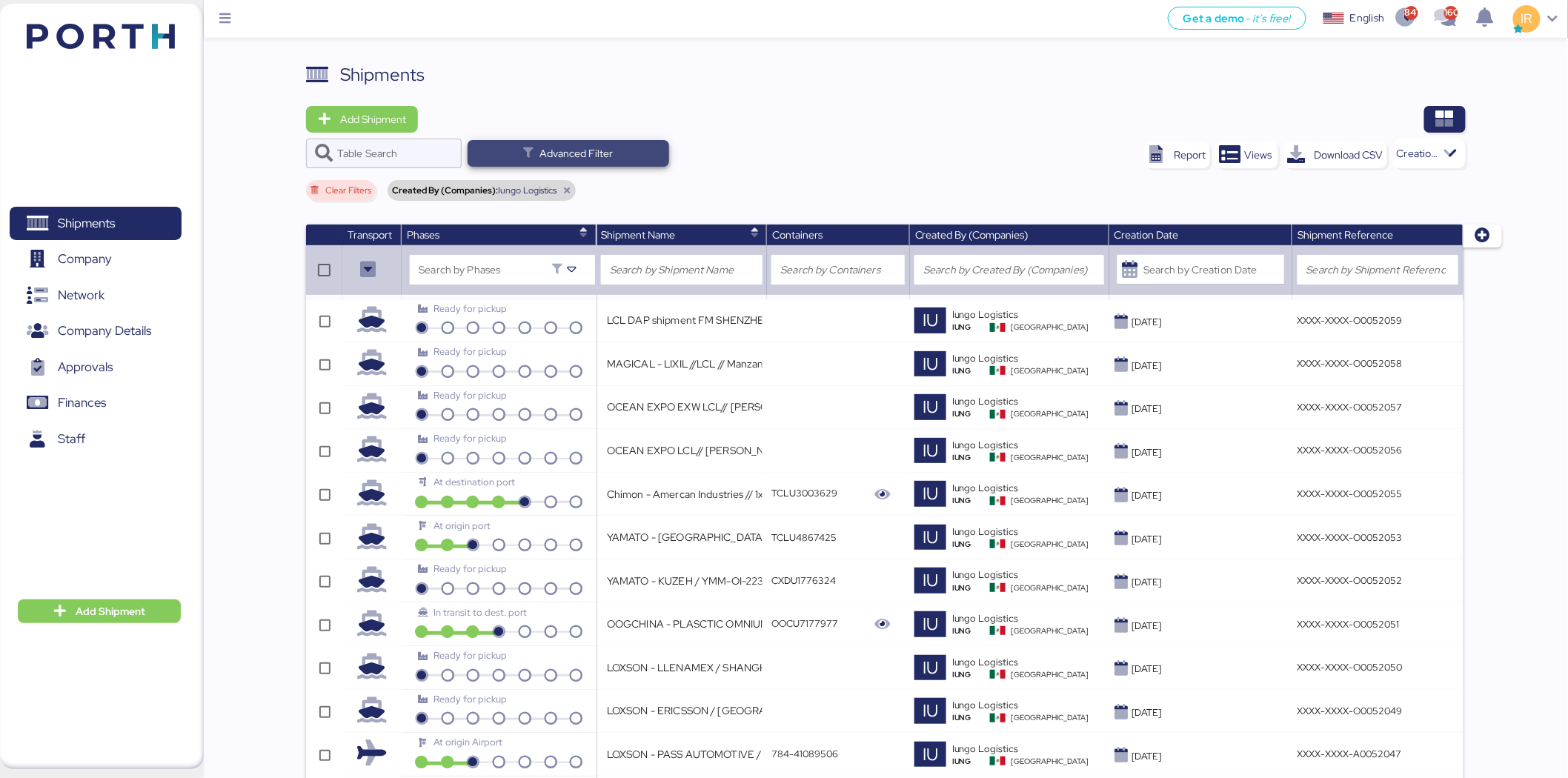
click at [657, 152] on span "Advanced Filter" at bounding box center [568, 152] width 202 height 26
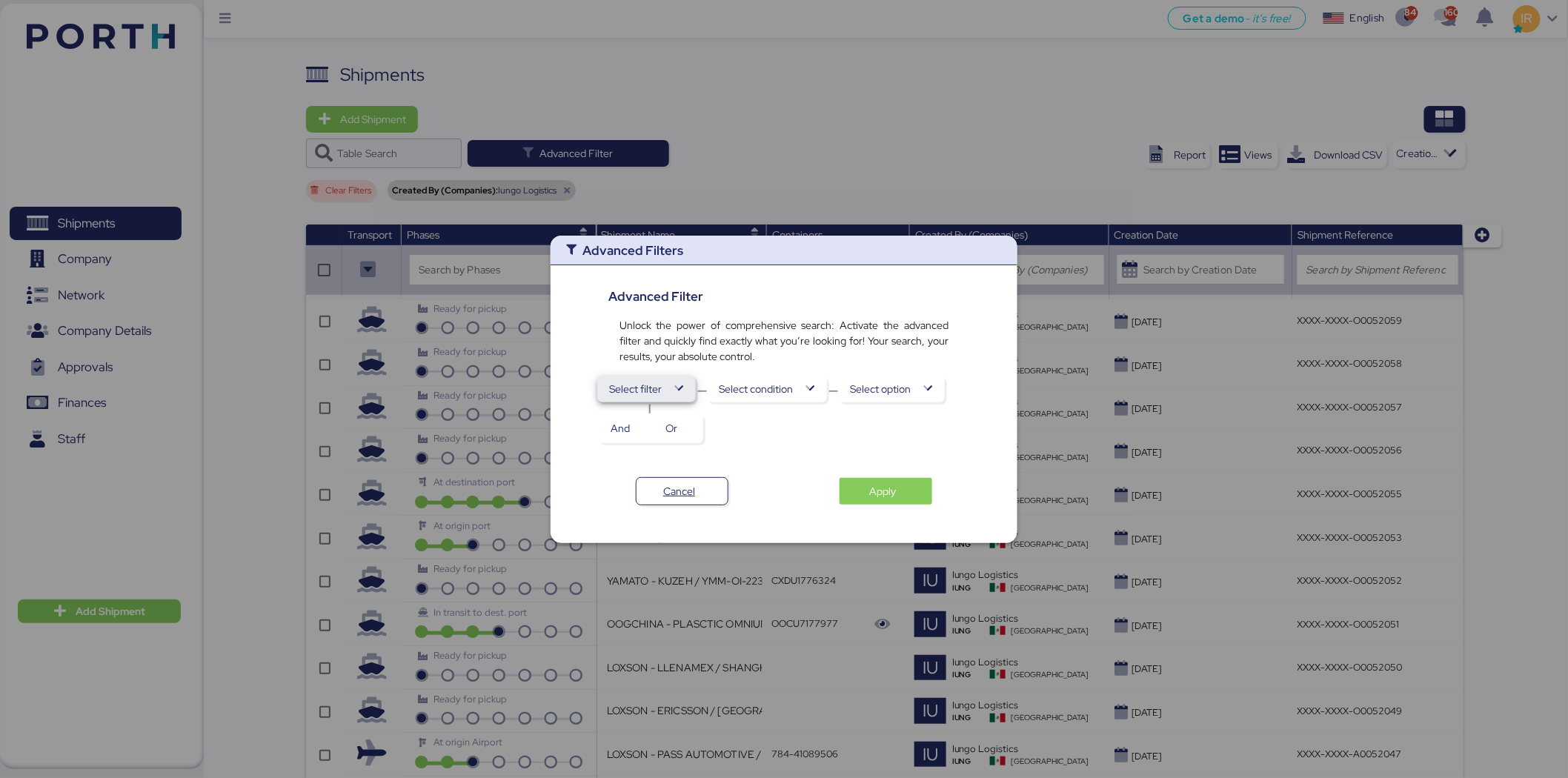
click at [670, 397] on span "Select filter" at bounding box center [646, 389] width 75 height 21
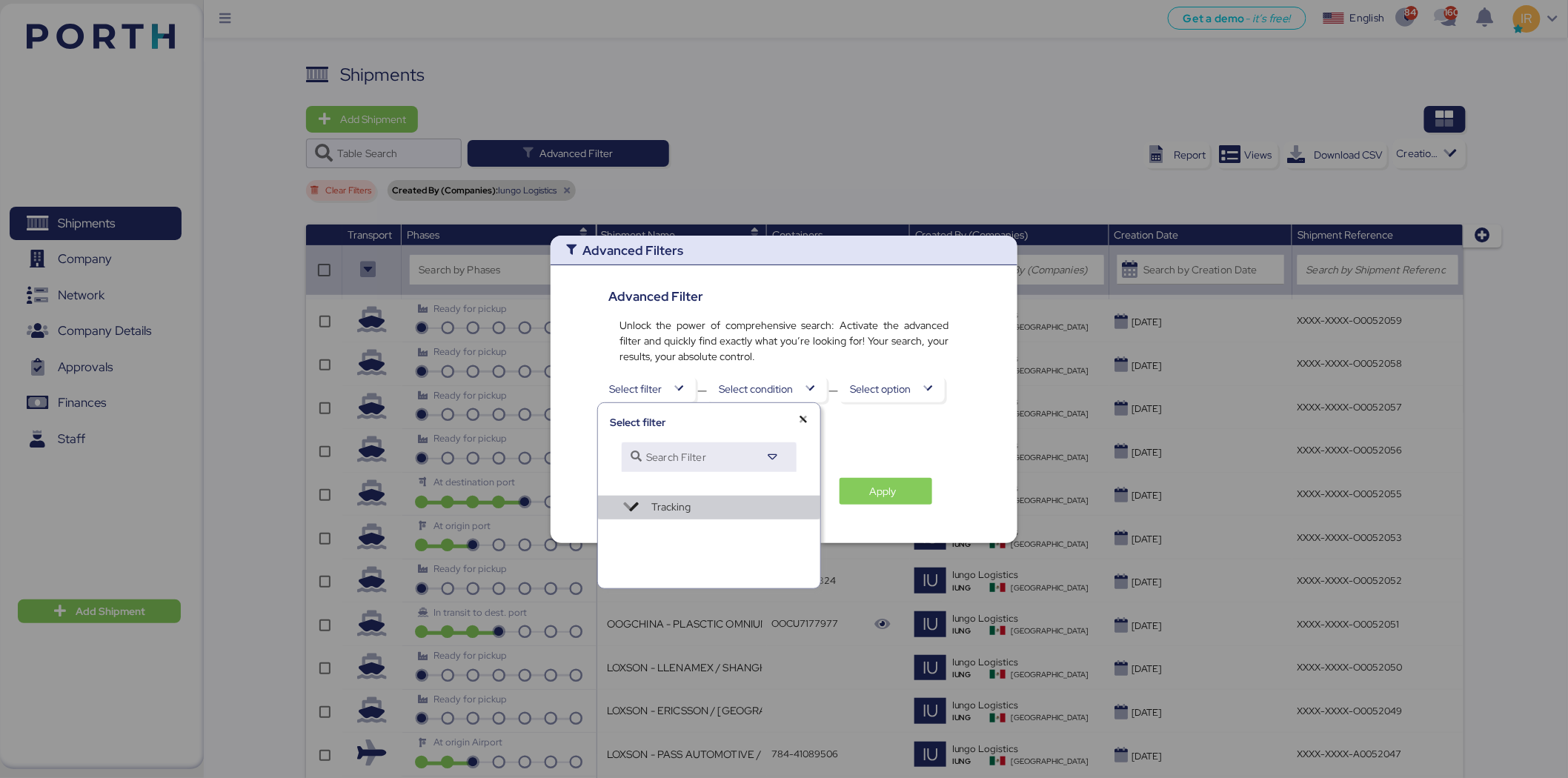
click at [731, 513] on span "Tracking" at bounding box center [729, 507] width 157 height 15
click at [701, 460] on div "Shipping Line" at bounding box center [709, 457] width 199 height 24
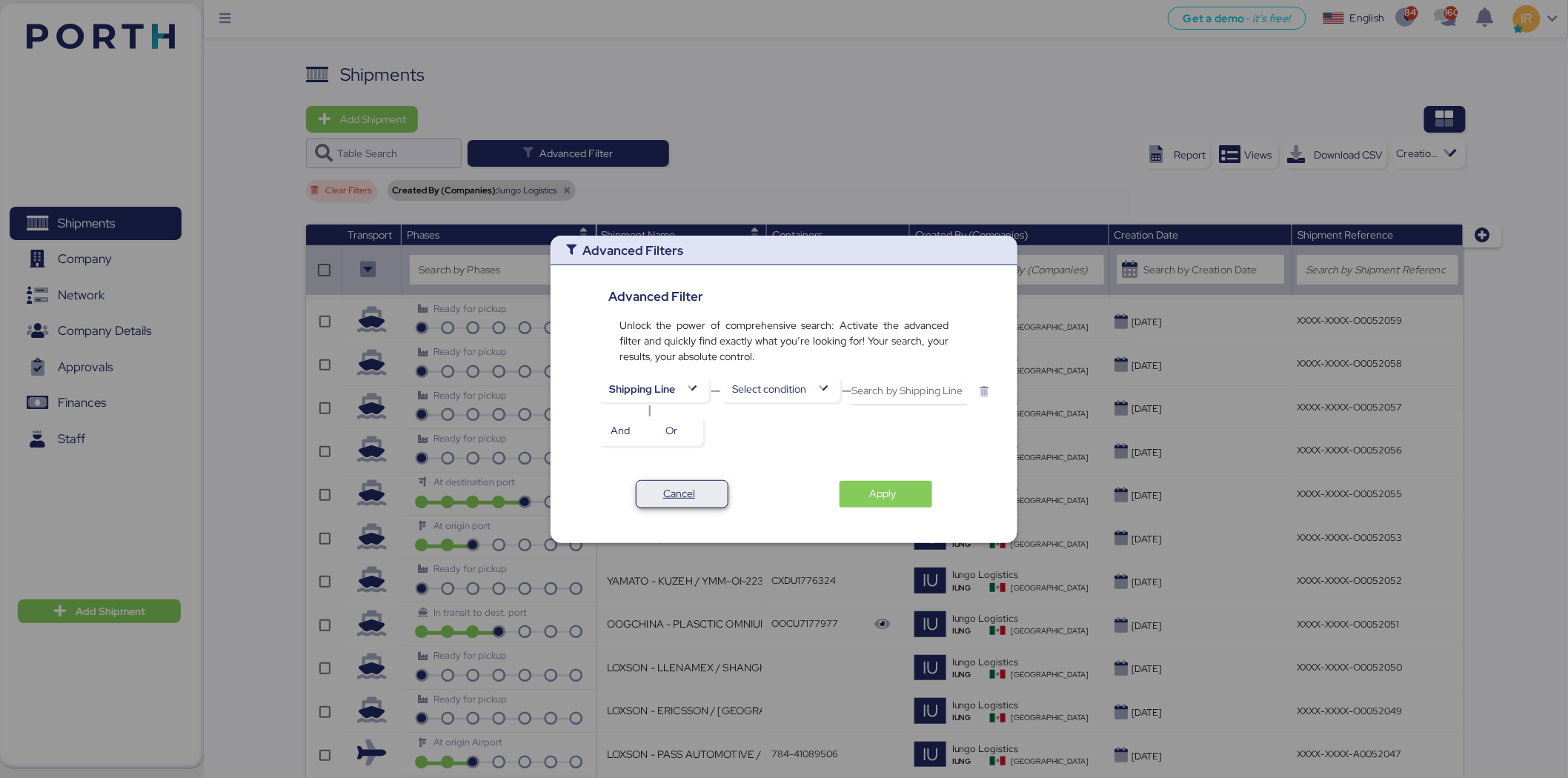
click at [676, 486] on span "Cancel" at bounding box center [679, 493] width 32 height 18
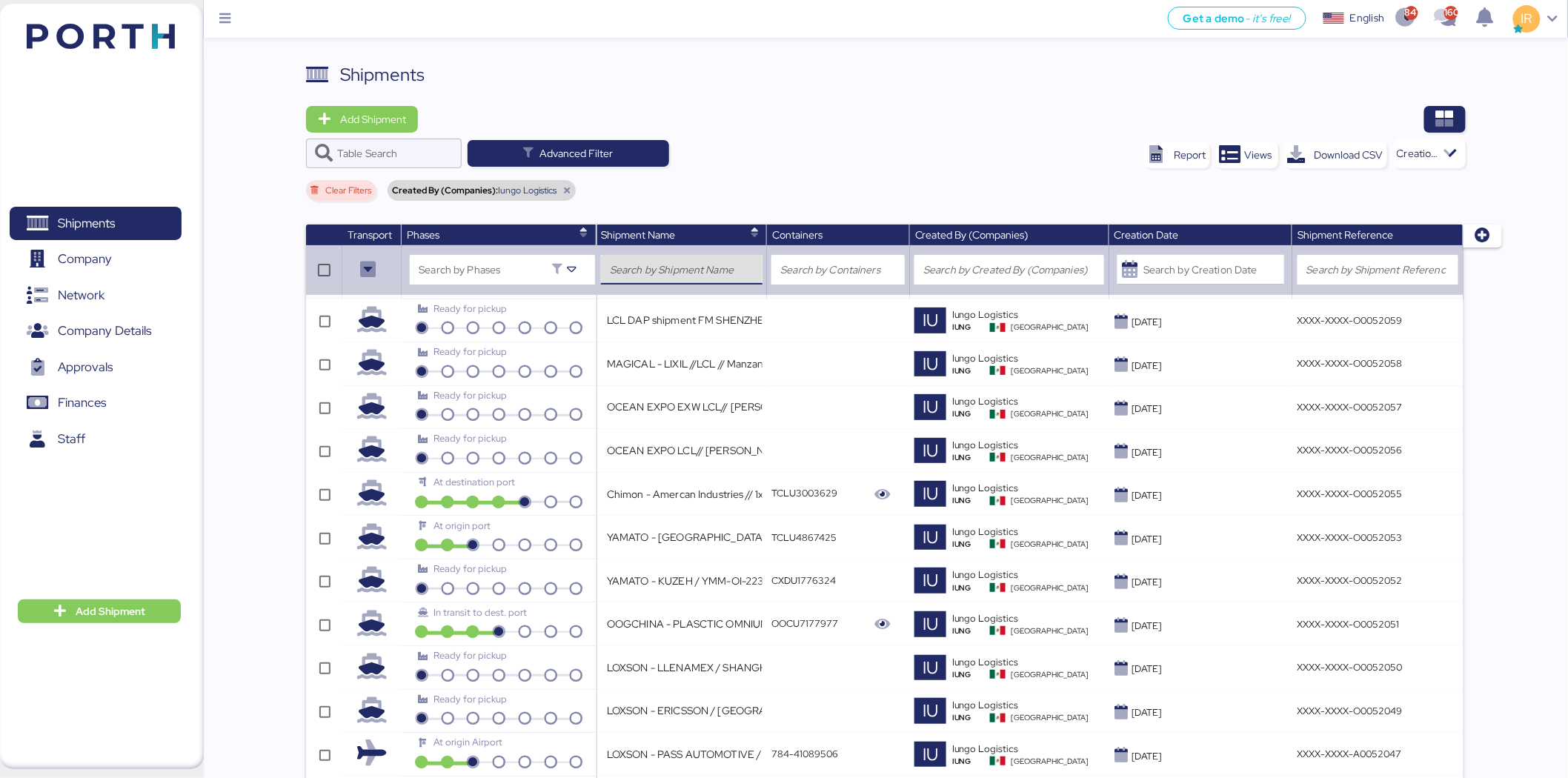
click at [647, 265] on input "search" at bounding box center [681, 270] width 144 height 18
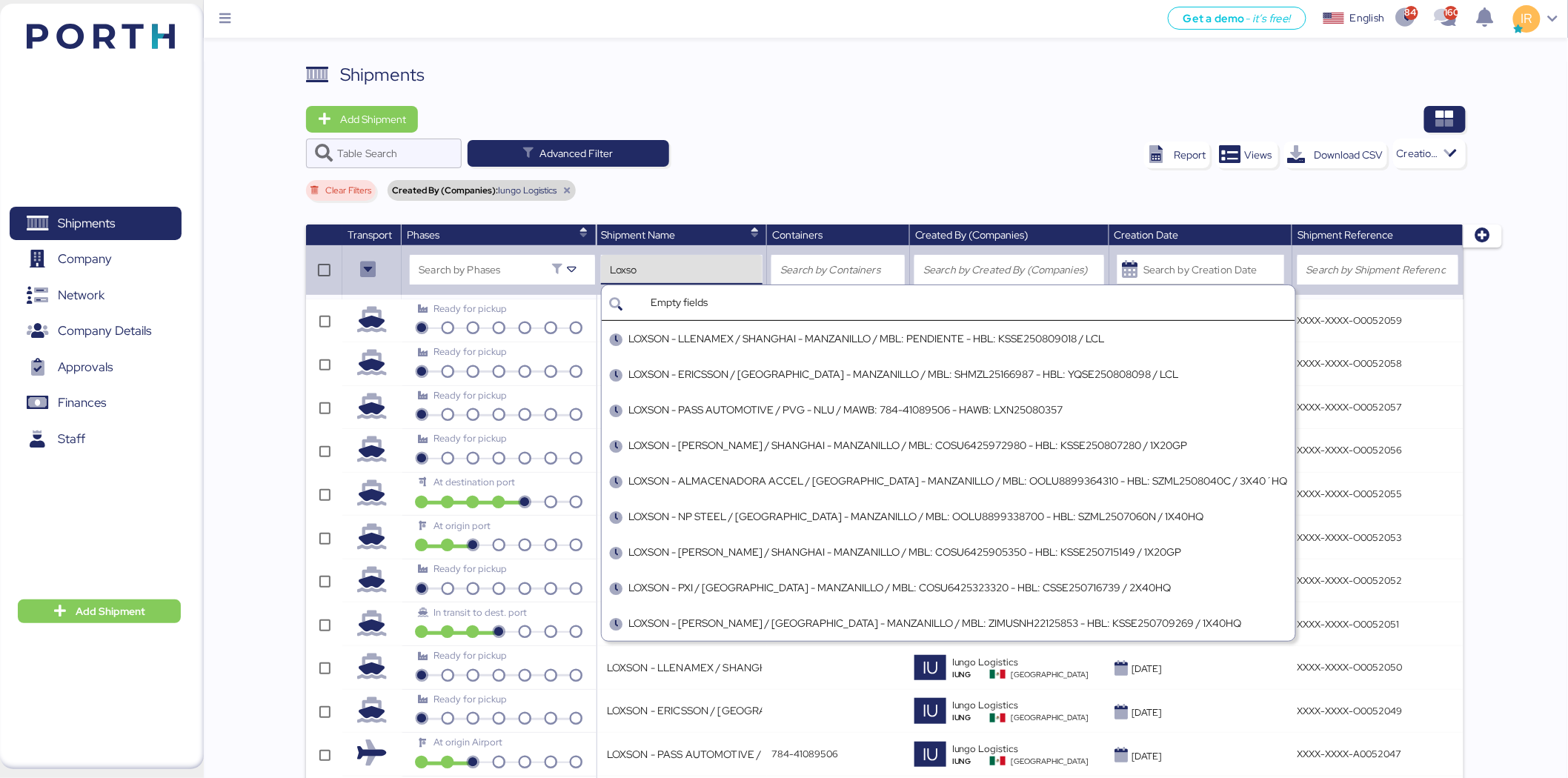
type input "Loxson"
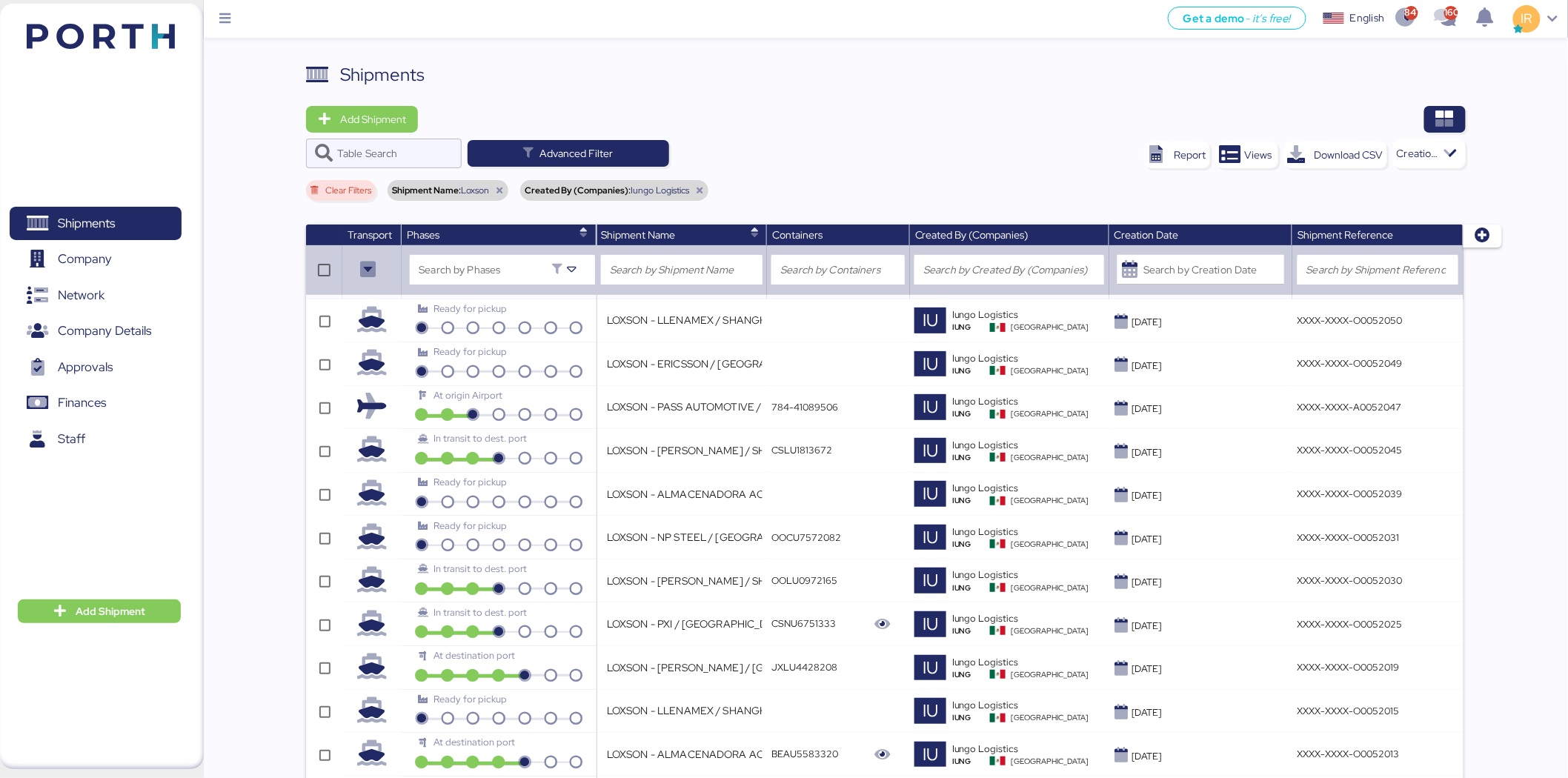
click at [495, 190] on icon at bounding box center [499, 190] width 9 height 9
click at [583, 149] on span "Advanced Filter" at bounding box center [576, 153] width 73 height 18
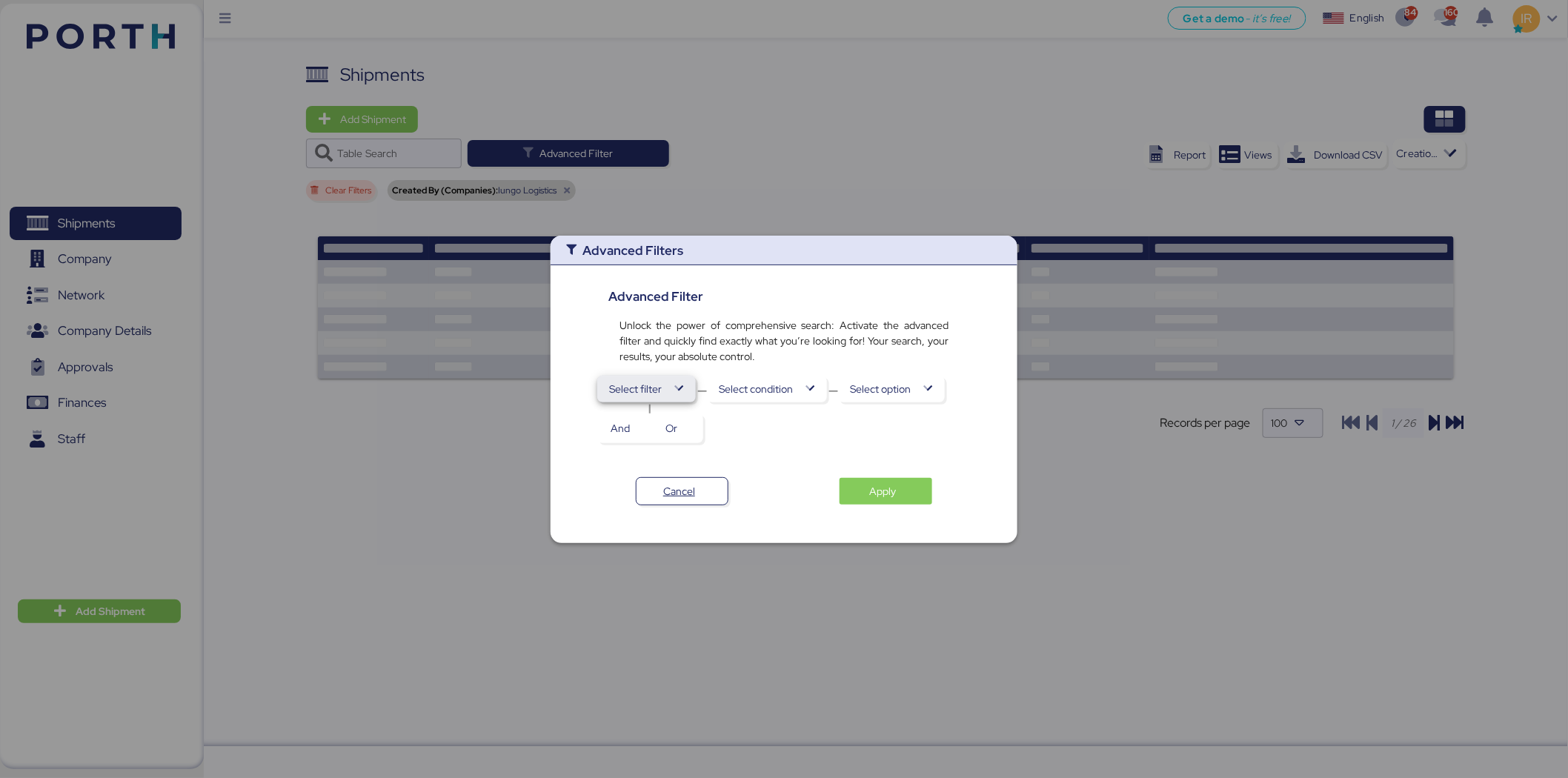
click at [658, 389] on span "Select filter" at bounding box center [635, 389] width 53 height 18
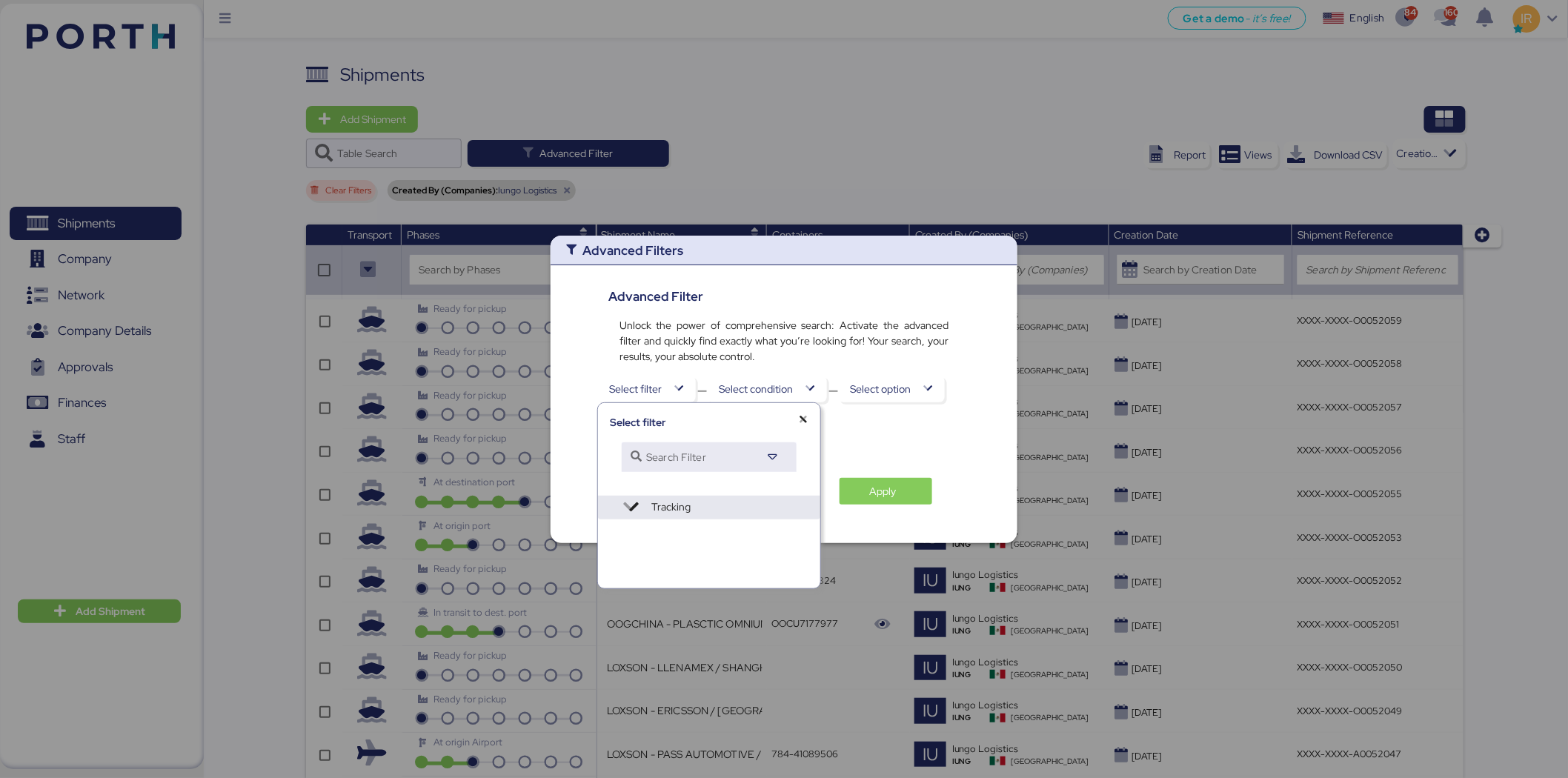
click at [709, 520] on div "Select filter Search Filter Tracking Shipment Reference Shipment Name Transport…" at bounding box center [709, 496] width 223 height 185
click at [715, 496] on hr at bounding box center [709, 496] width 223 height 1
click at [713, 505] on span "Tracking" at bounding box center [729, 507] width 157 height 15
click at [695, 533] on span "Shipment Reference" at bounding box center [669, 543] width 96 height 21
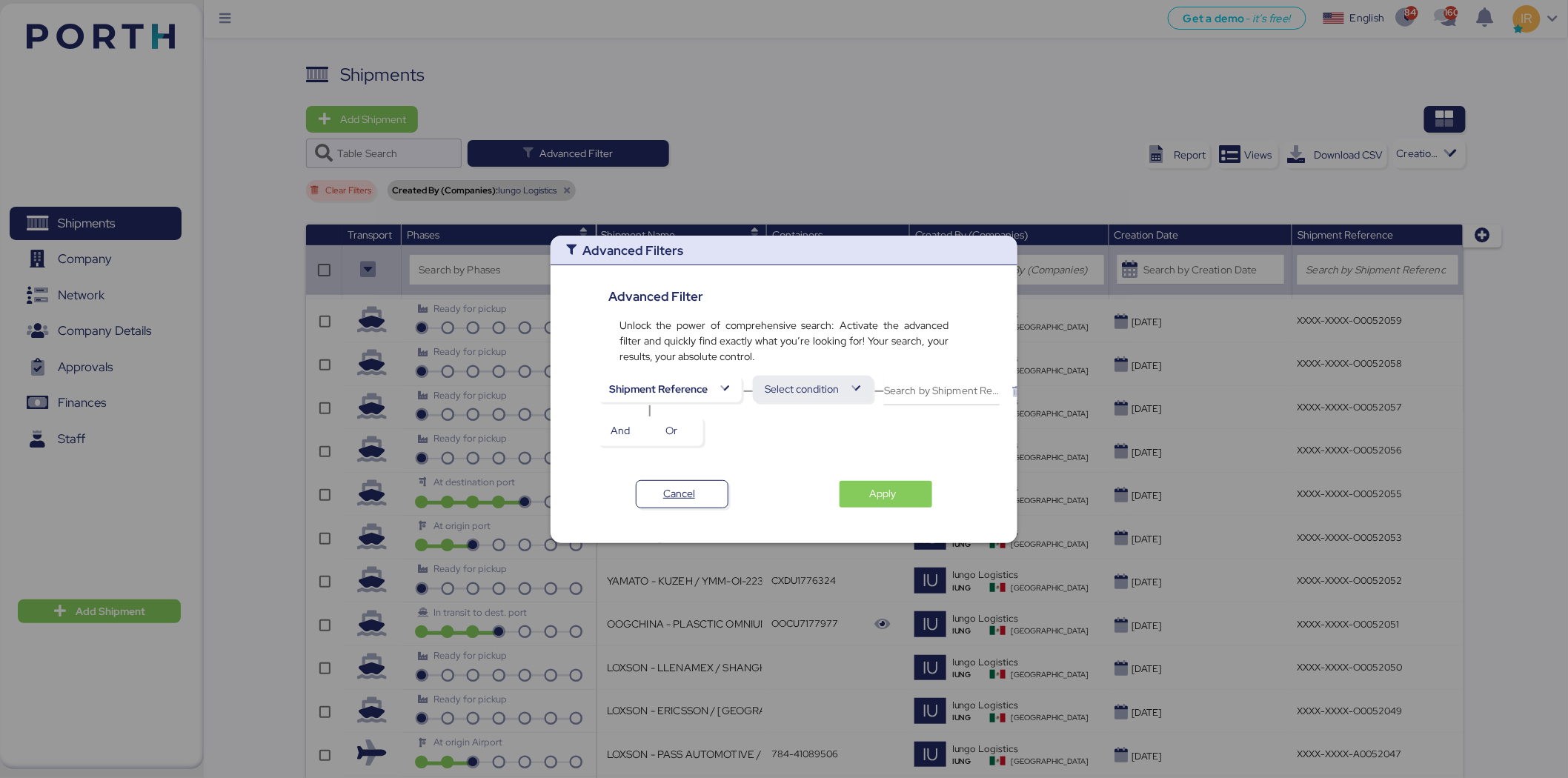
click at [799, 382] on span "Select condition" at bounding box center [801, 389] width 74 height 18
click at [798, 467] on span "contains" at bounding box center [784, 462] width 38 height 21
click at [688, 401] on span "Shipment Reference" at bounding box center [669, 389] width 144 height 26
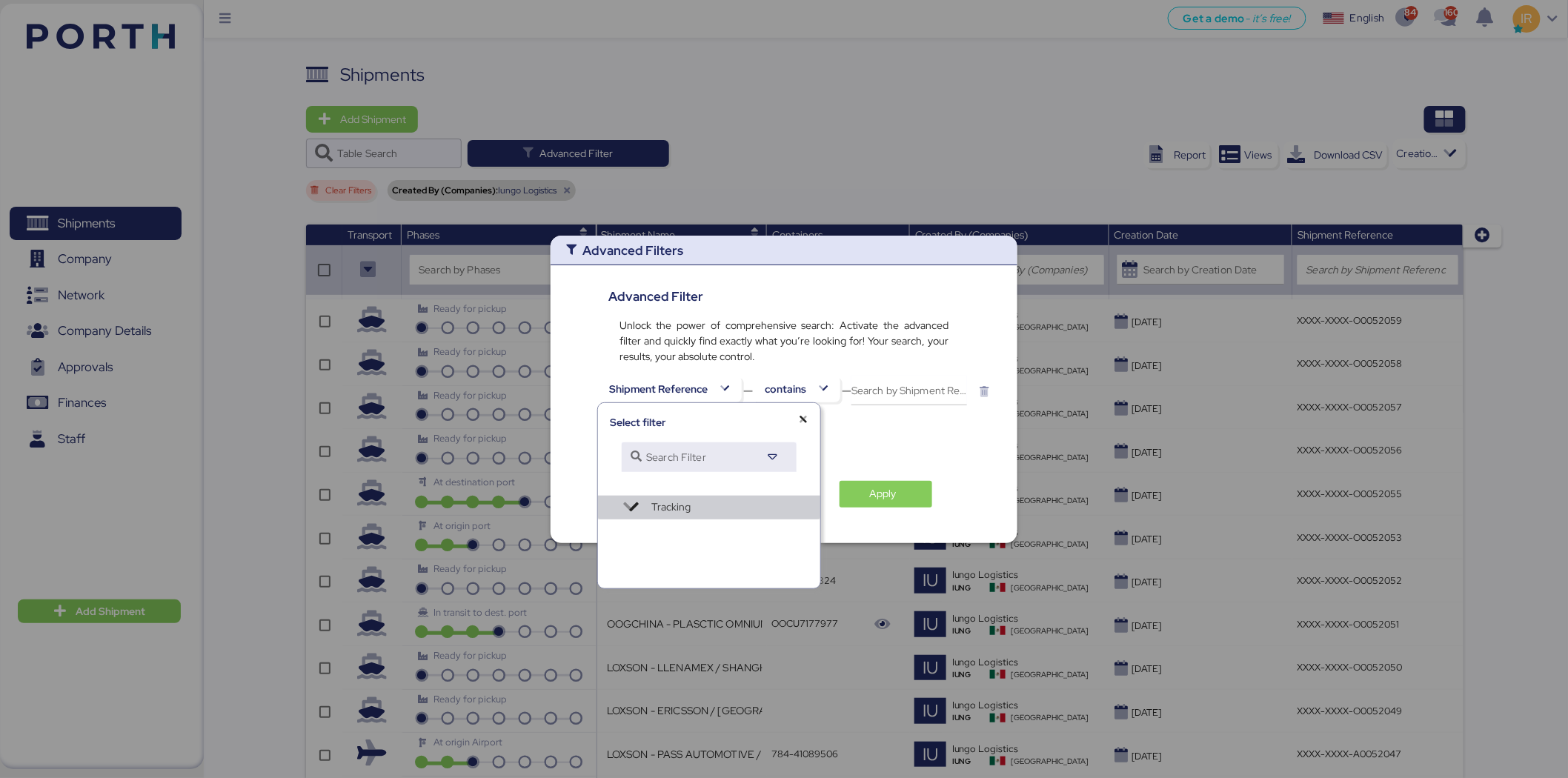
click at [750, 510] on span "Tracking" at bounding box center [729, 507] width 157 height 15
click at [708, 448] on div "Shipping Line" at bounding box center [709, 452] width 199 height 24
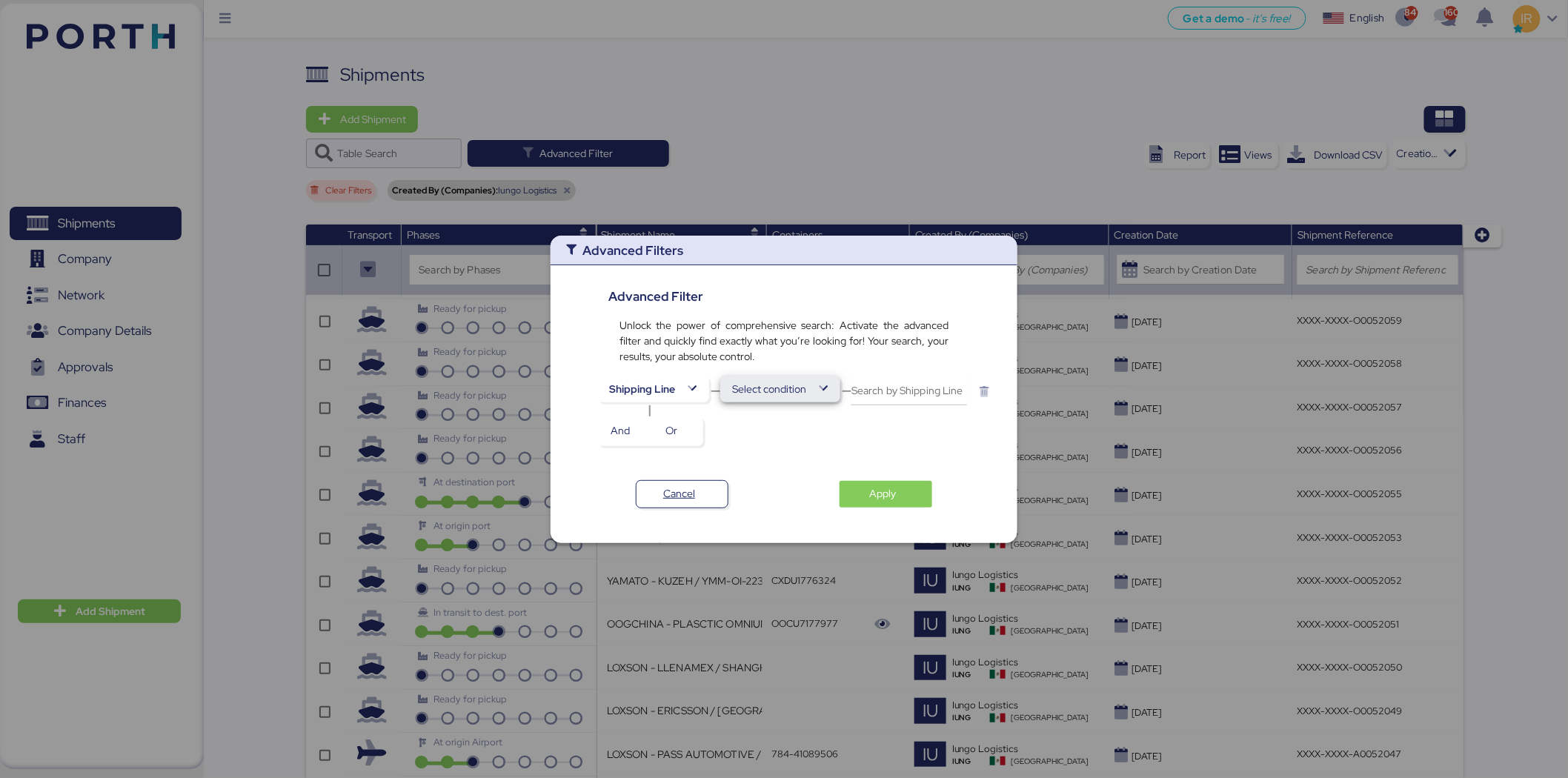
click at [781, 381] on span "Select condition" at bounding box center [768, 389] width 74 height 18
click at [779, 457] on div "contains" at bounding box center [773, 463] width 105 height 24
click at [885, 399] on input "Search by Shipping Line" at bounding box center [876, 390] width 116 height 30
type input "ZIM"
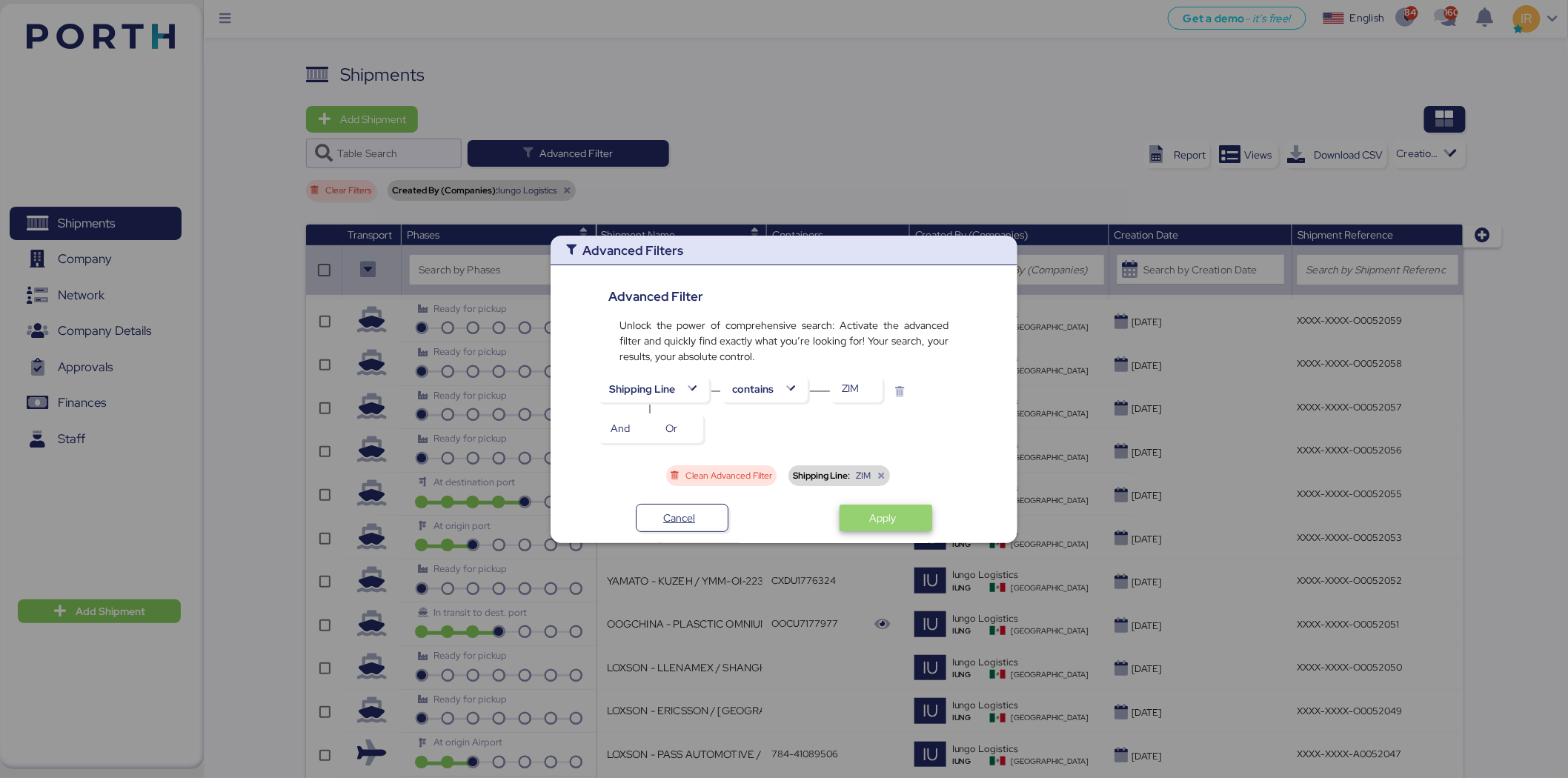
click at [887, 515] on span "Apply" at bounding box center [883, 518] width 26 height 18
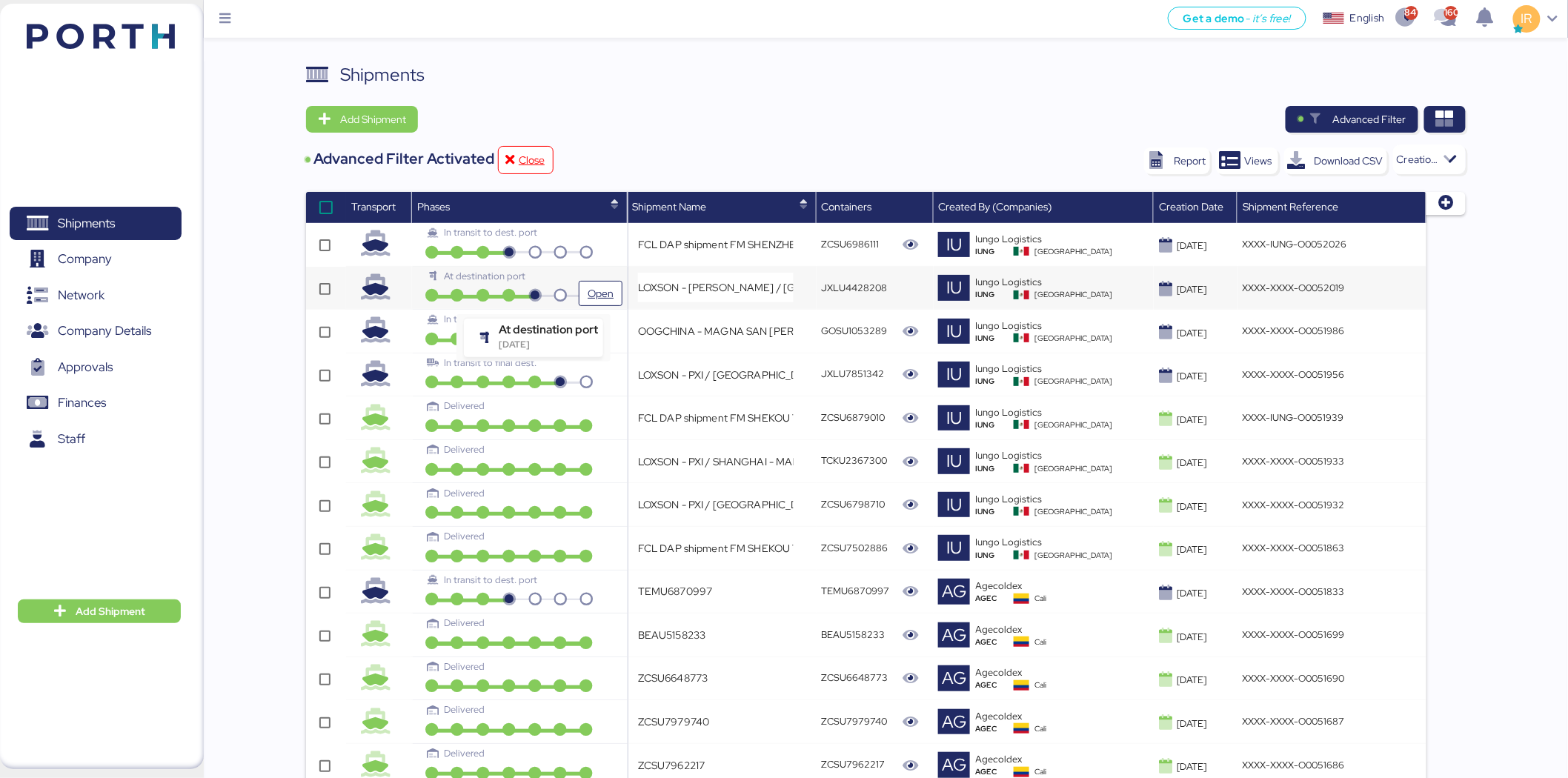
click at [527, 290] on icon at bounding box center [535, 296] width 26 height 14
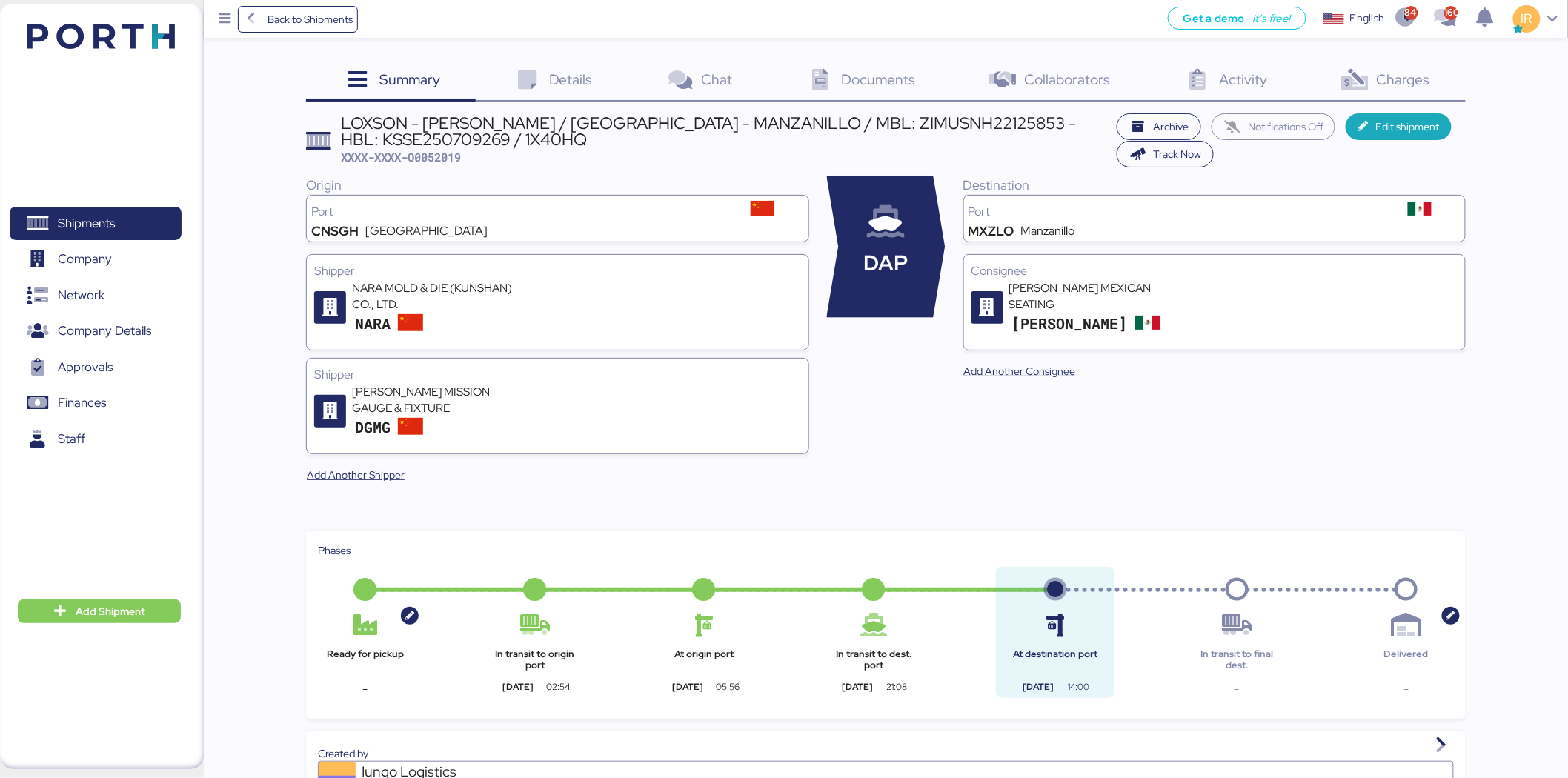
click at [1428, 69] on span "Charges" at bounding box center [1403, 79] width 53 height 19
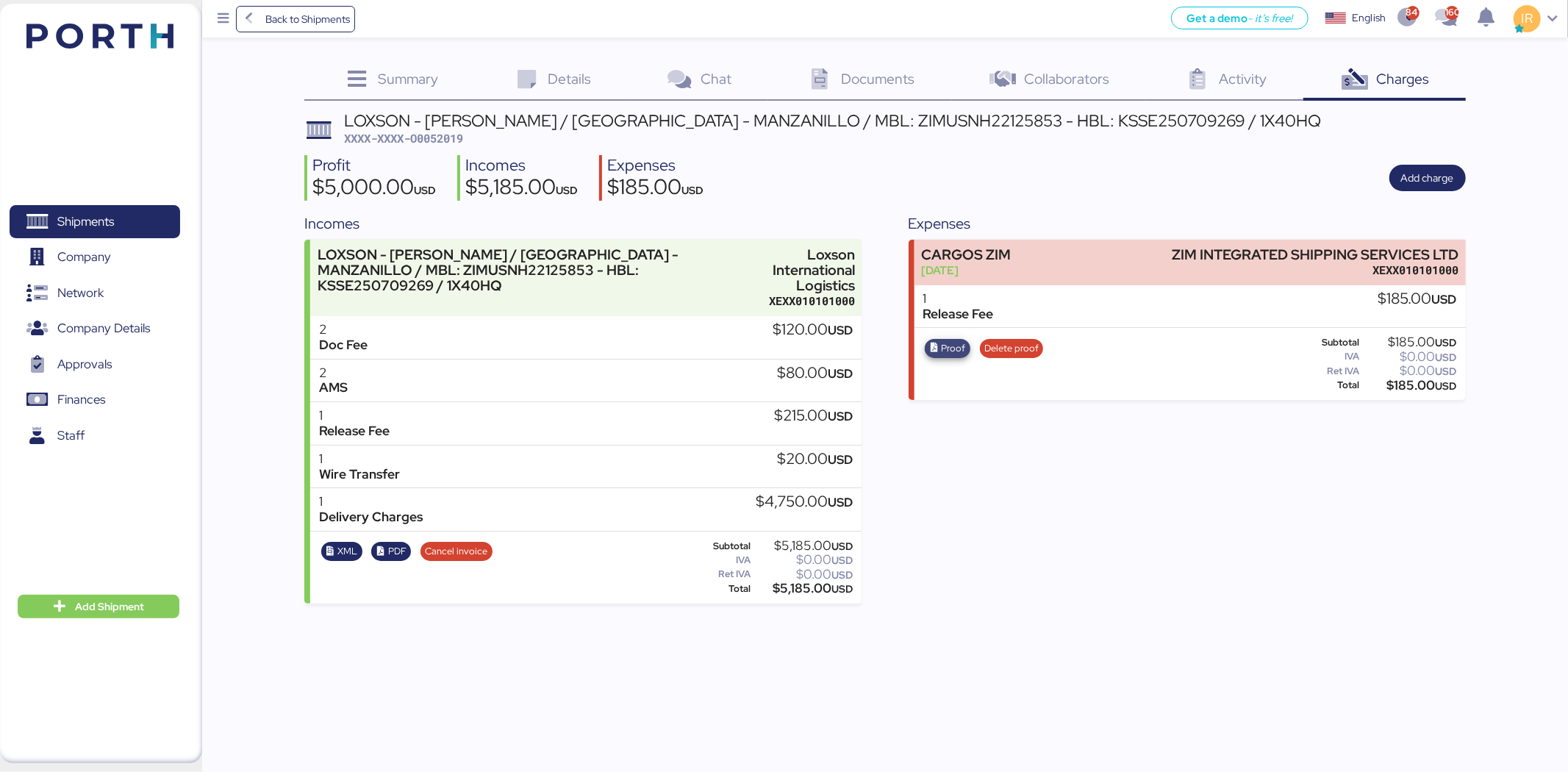
click at [942, 345] on span "Proof" at bounding box center [953, 348] width 25 height 16
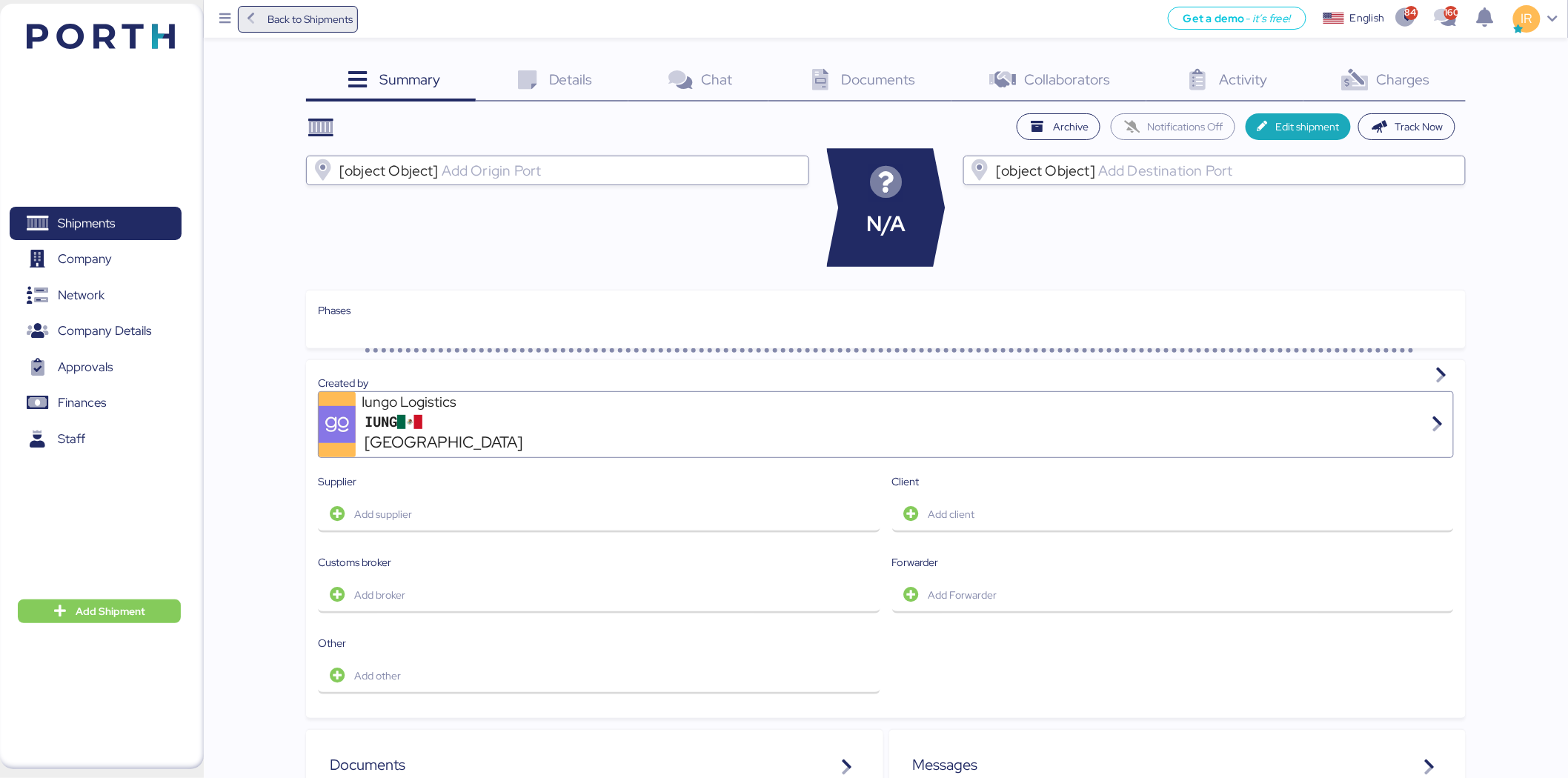
click at [277, 15] on span "Back to Shipments" at bounding box center [310, 19] width 85 height 18
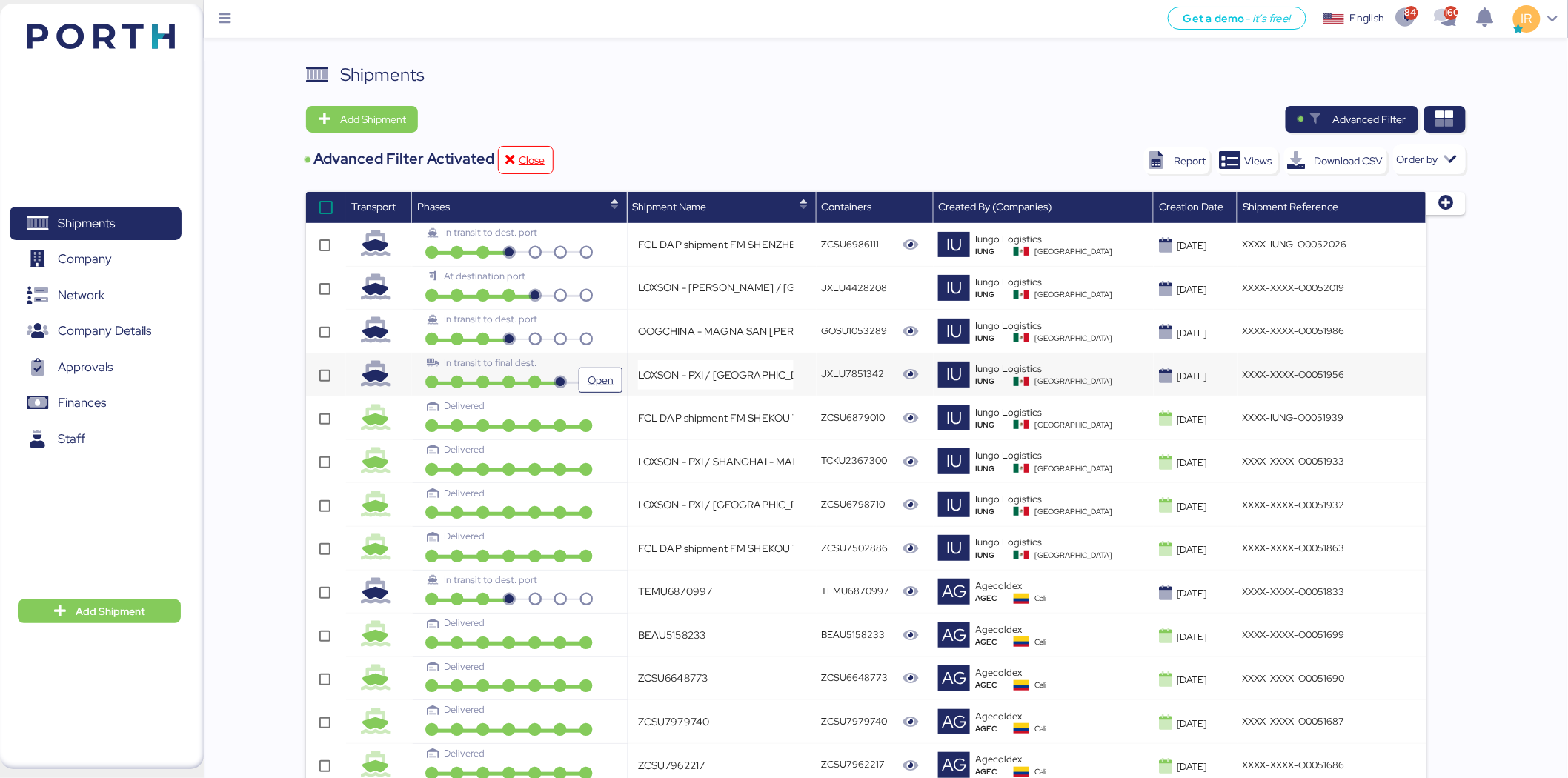
click at [547, 370] on div "In transit to final dest." at bounding box center [509, 369] width 185 height 26
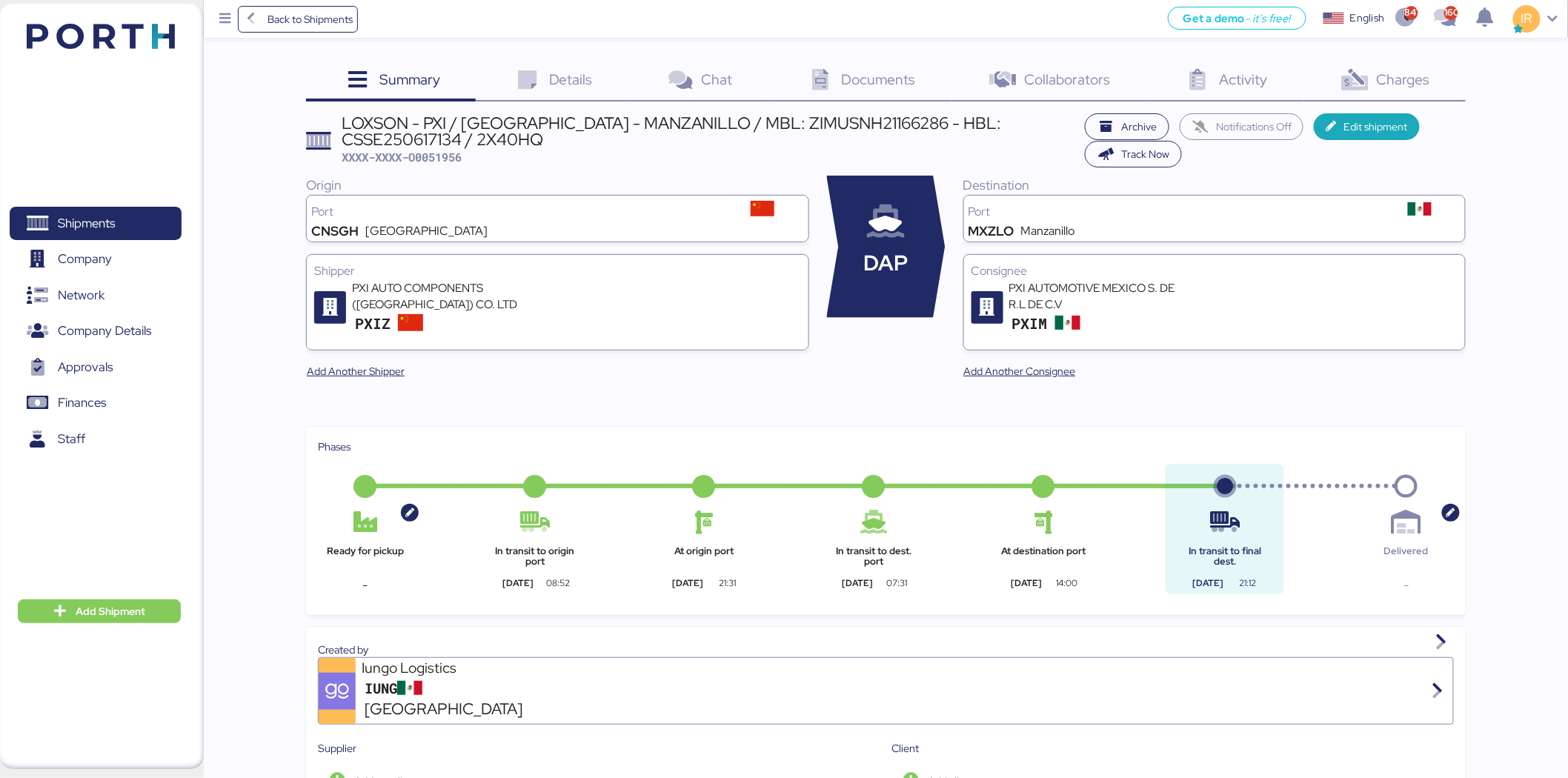
click at [1388, 73] on span "Charges" at bounding box center [1403, 79] width 53 height 19
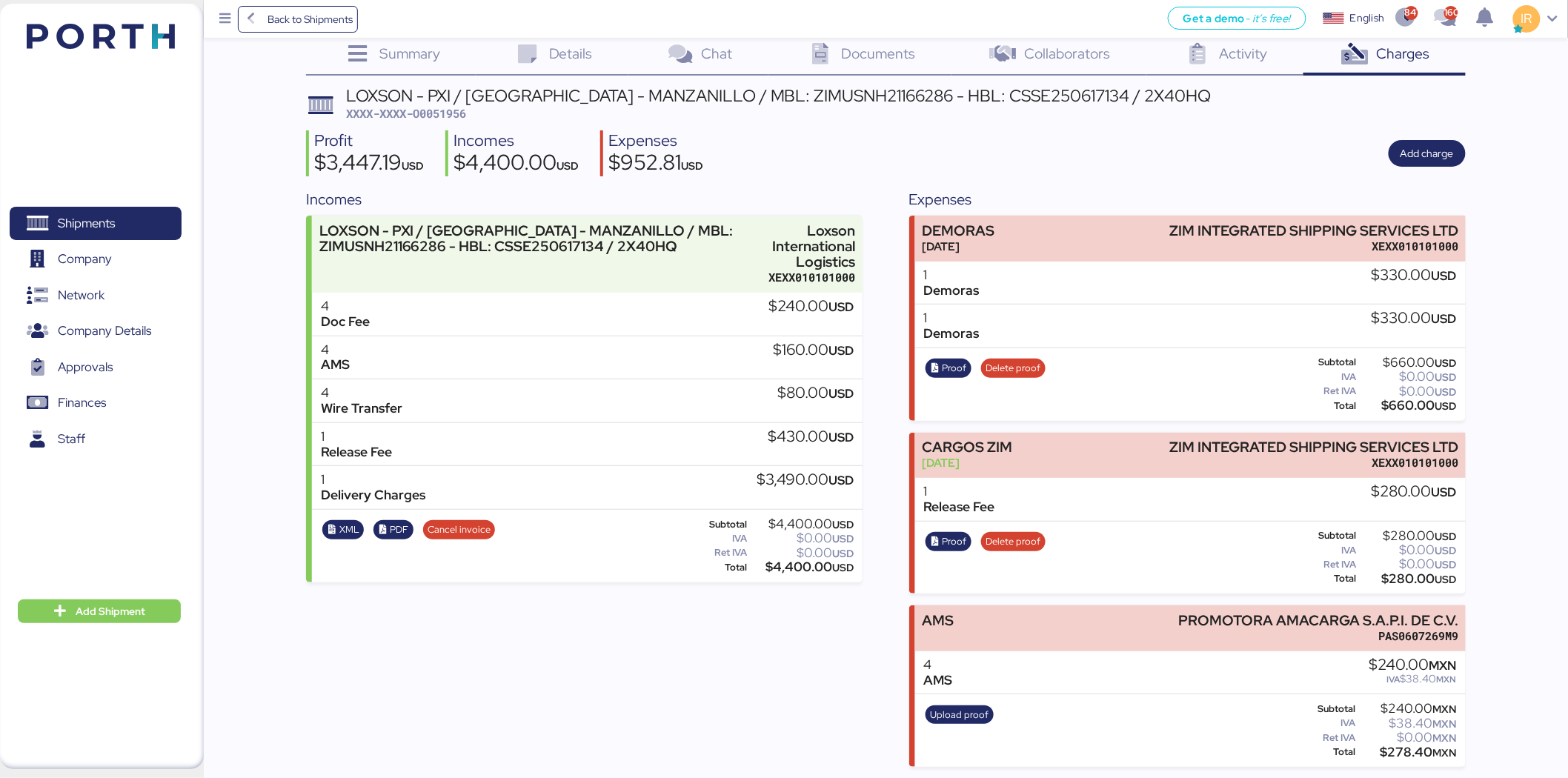
scroll to position [26, 0]
click at [929, 545] on span "Proof" at bounding box center [949, 541] width 46 height 19
click at [146, 212] on span "Shipments" at bounding box center [95, 223] width 160 height 22
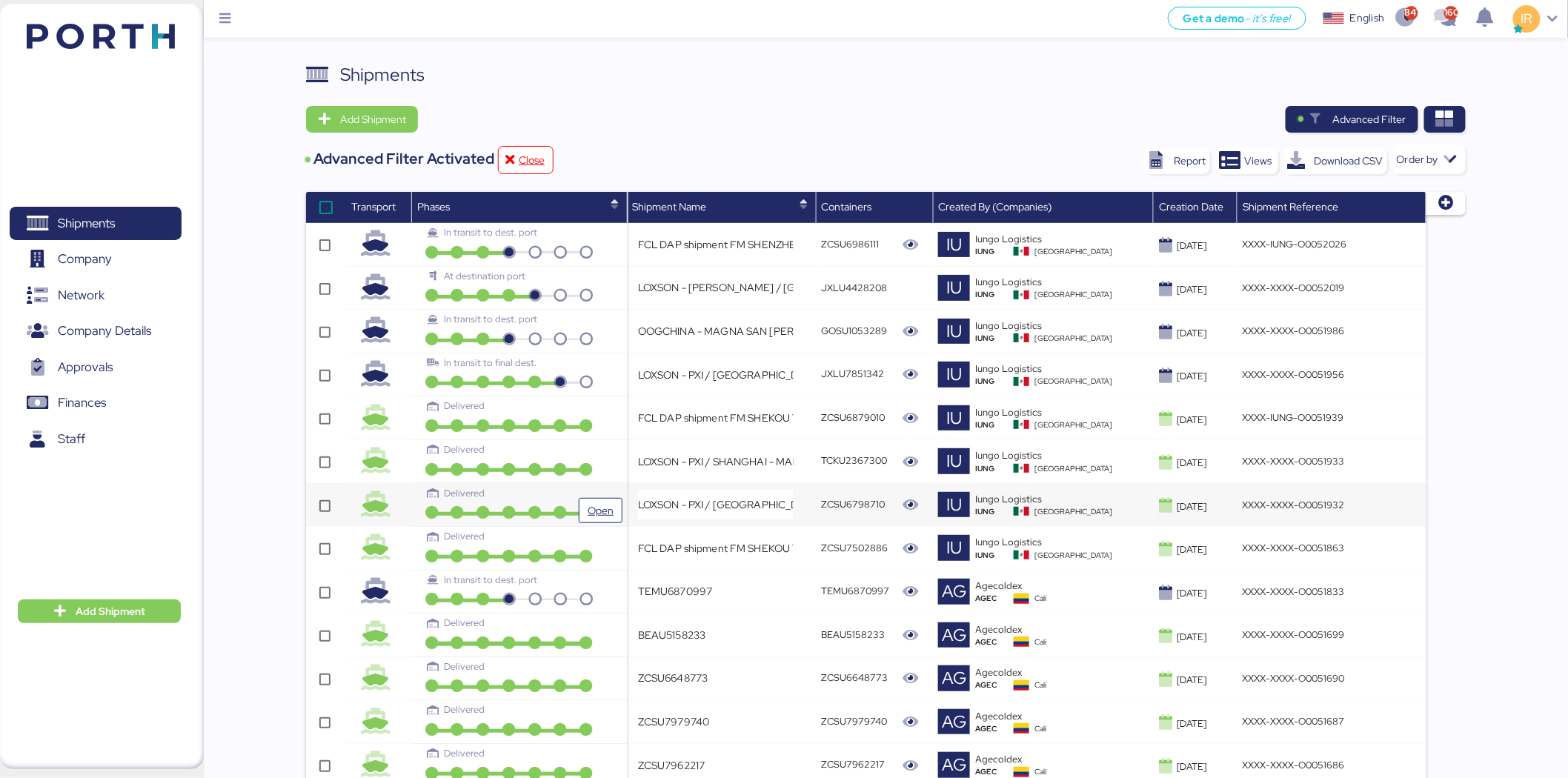
click at [492, 502] on div "Delivered" at bounding box center [509, 499] width 185 height 26
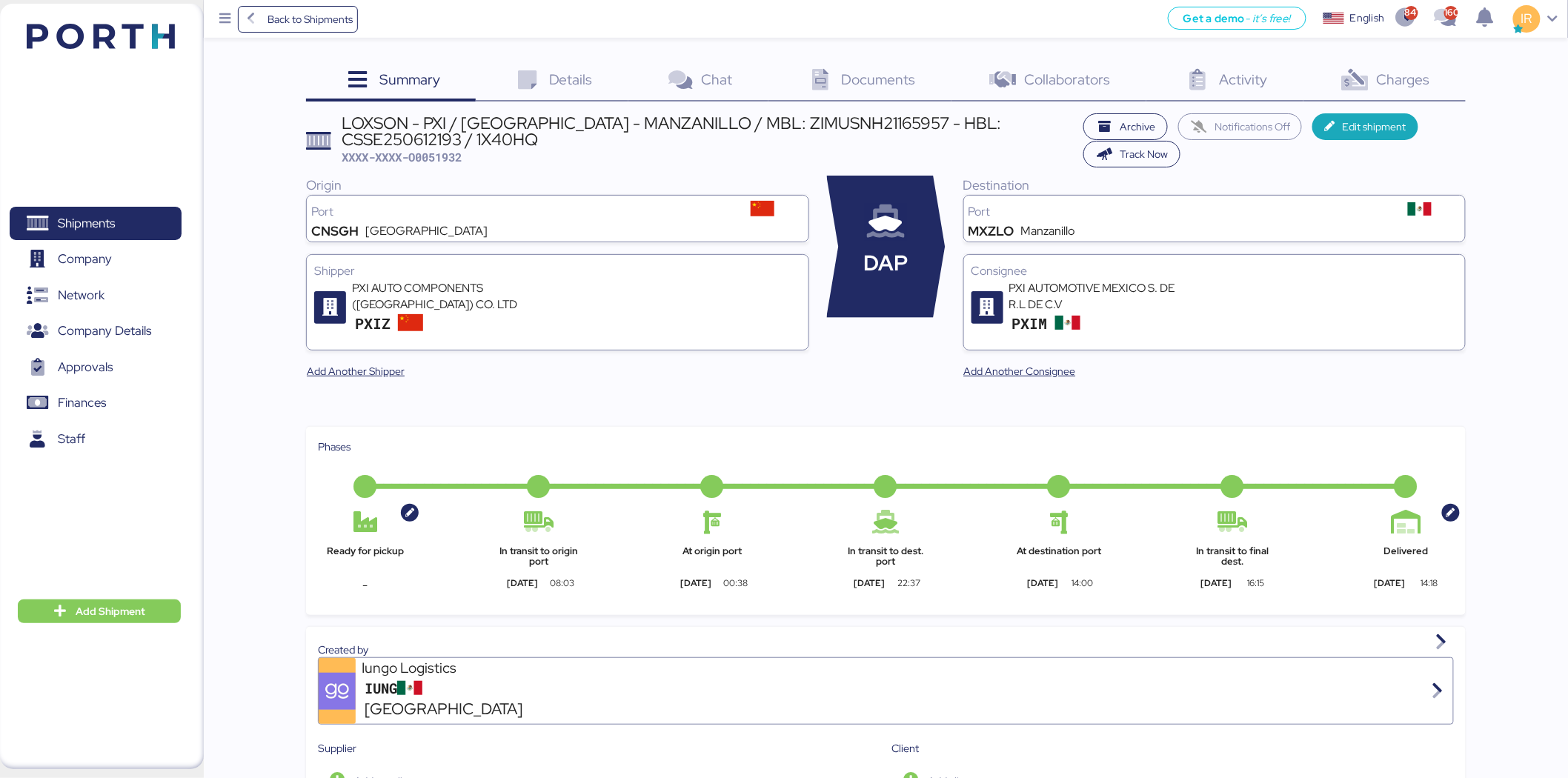
click at [1398, 77] on span "Charges" at bounding box center [1403, 79] width 53 height 19
